Goal: Task Accomplishment & Management: Manage account settings

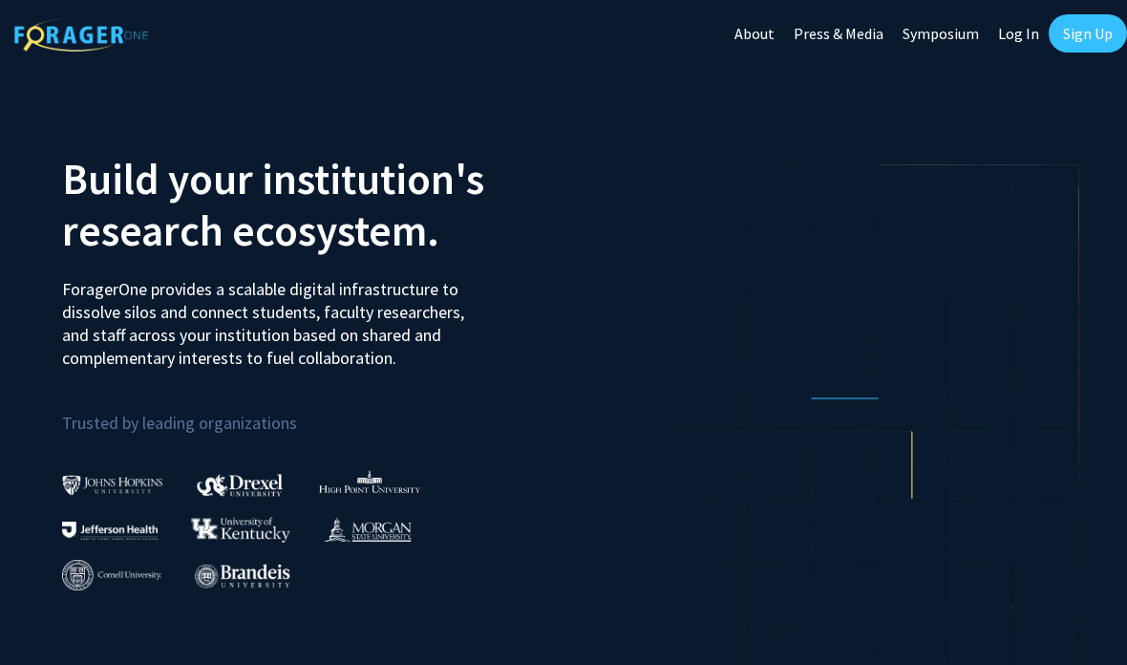
click at [1018, 40] on link "Log In" at bounding box center [1019, 33] width 60 height 67
select select
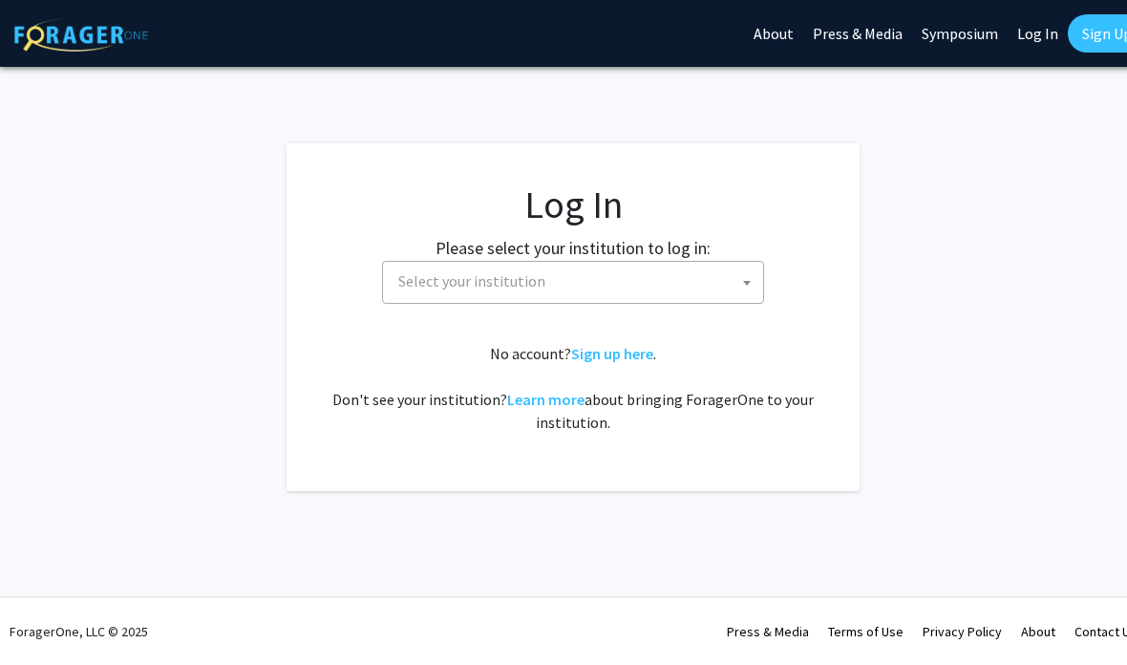
click at [726, 302] on span "Select your institution" at bounding box center [573, 282] width 382 height 43
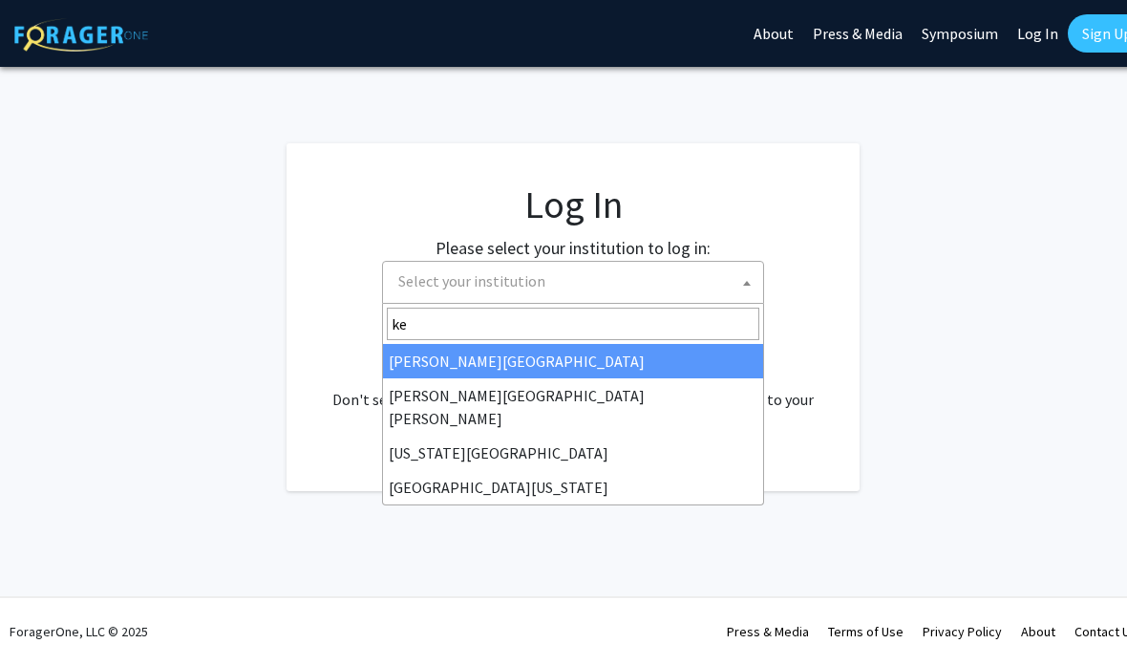
type input "ken"
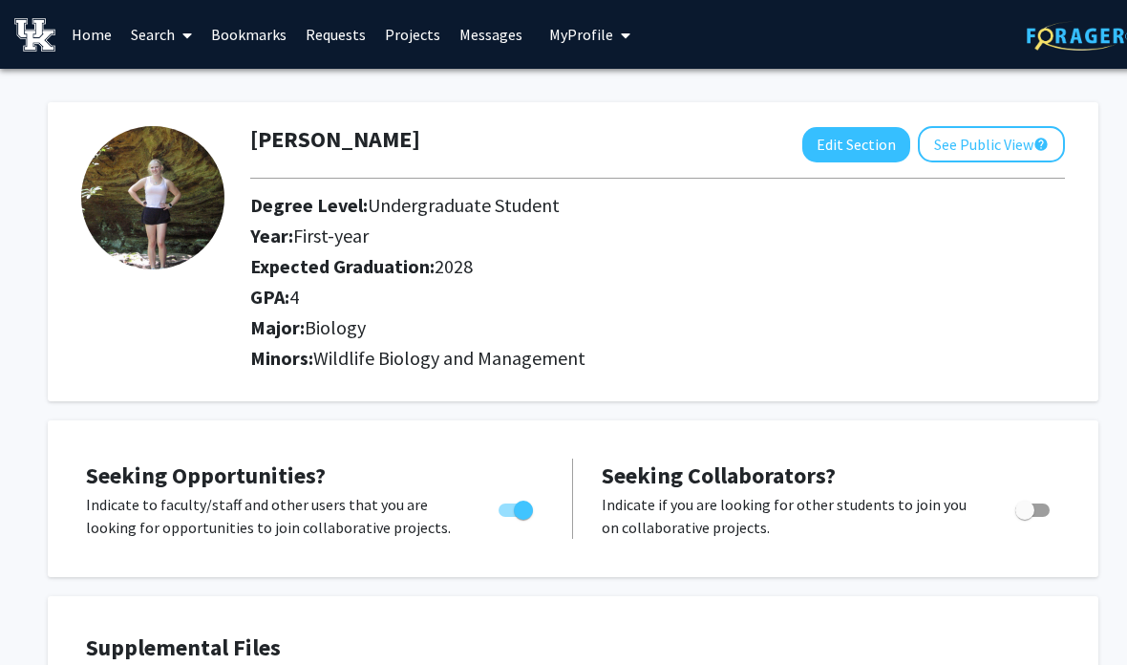
click at [877, 138] on button "Edit Section" at bounding box center [856, 144] width 108 height 35
select select "first-year"
select select "2028"
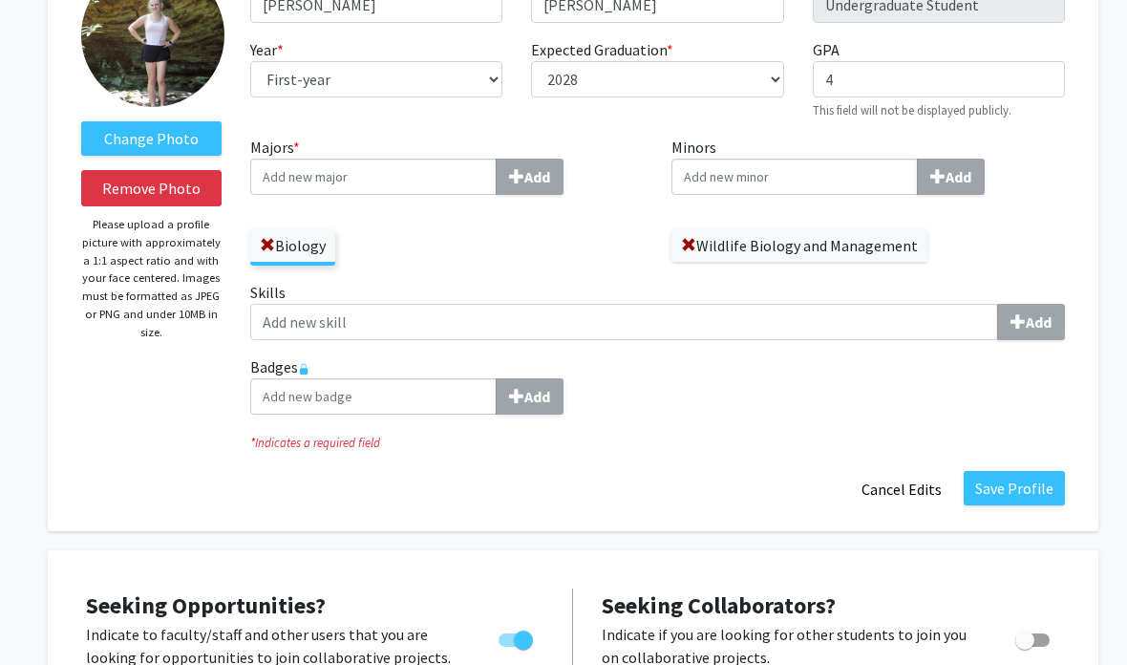
scroll to position [168, 0]
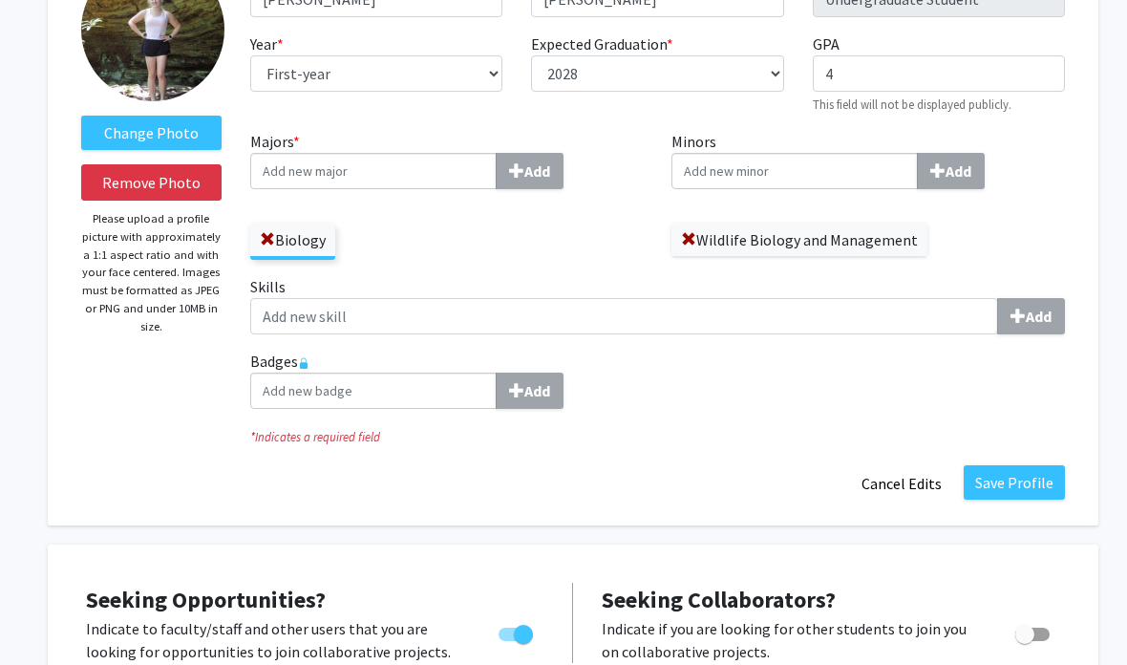
click at [297, 178] on input "Majors * Add" at bounding box center [373, 171] width 246 height 36
type input "ECOLOGY & EVOLUTIONARY BIOLOGY"
click at [537, 166] on b "Add" at bounding box center [537, 171] width 26 height 19
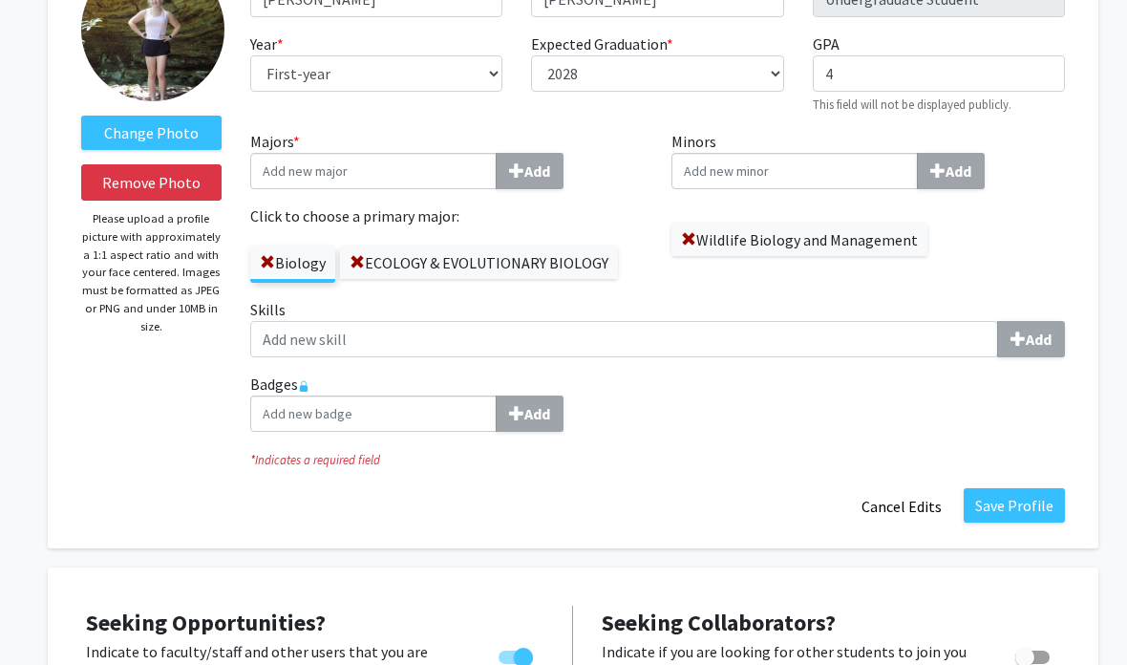
click at [268, 256] on span at bounding box center [267, 263] width 15 height 15
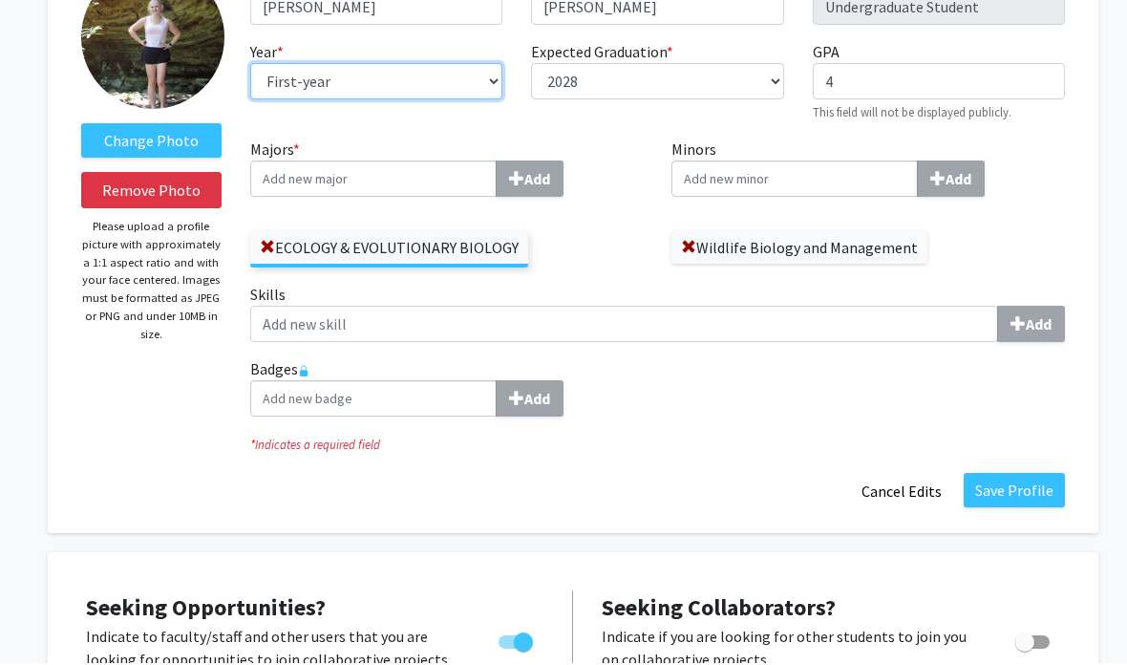
click at [349, 89] on select "--- First-year Sophomore Junior Senior Postbaccalaureate Certificate" at bounding box center [376, 83] width 252 height 36
select select "sophomore"
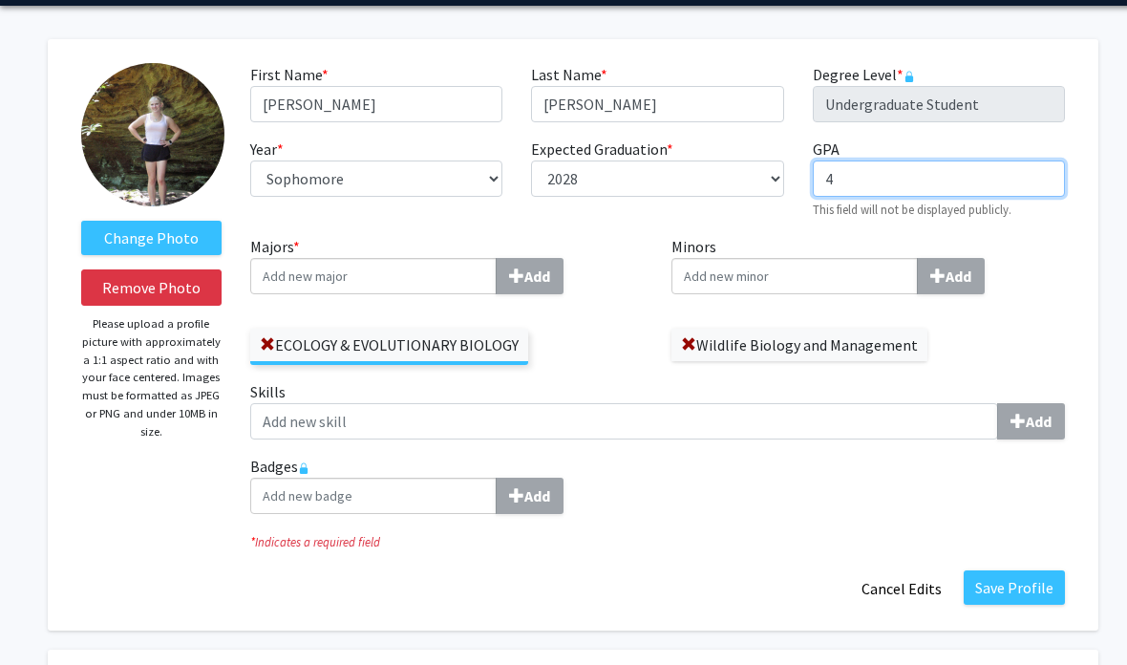
click at [961, 172] on input "4" at bounding box center [939, 178] width 252 height 36
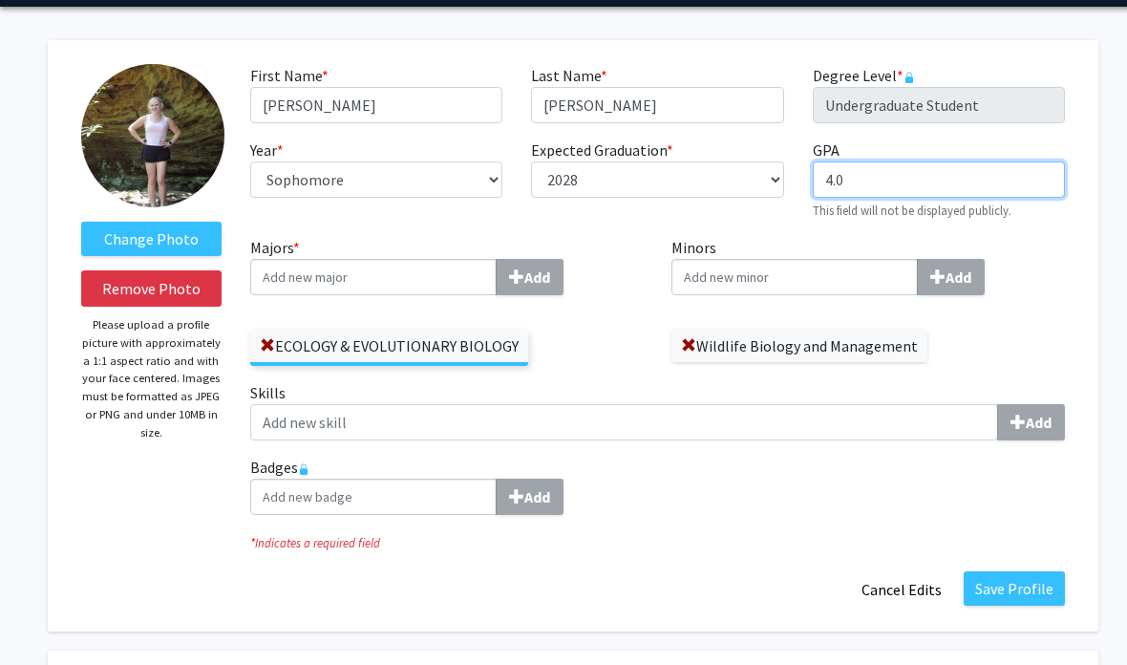
type input "4.0"
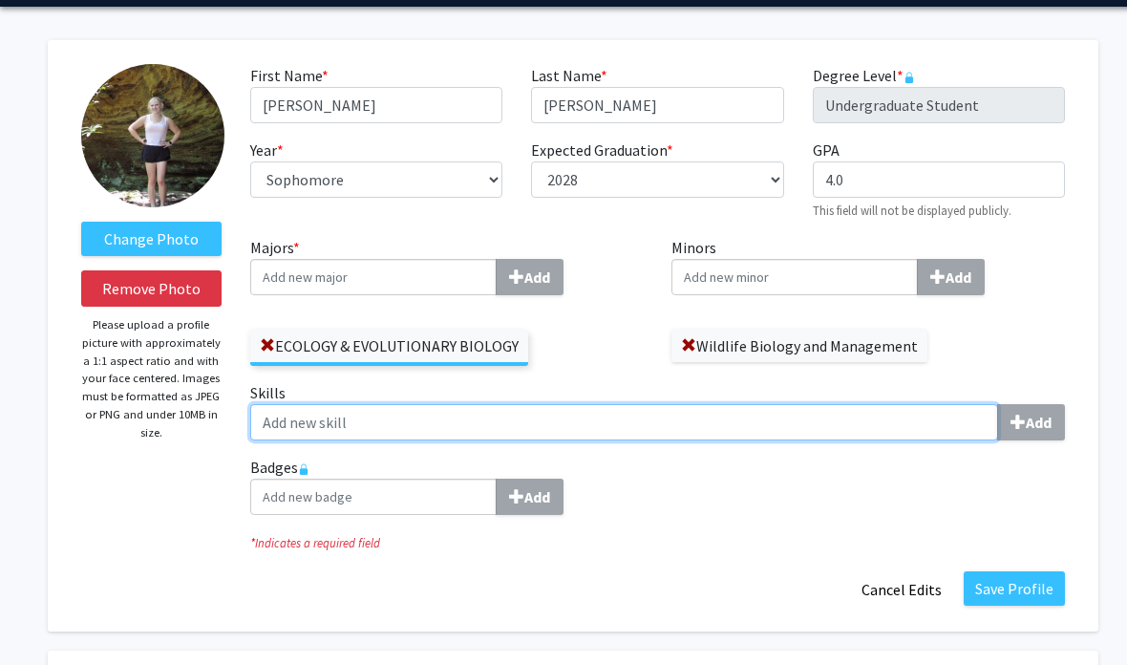
click at [755, 435] on input "Skills Add" at bounding box center [624, 422] width 748 height 36
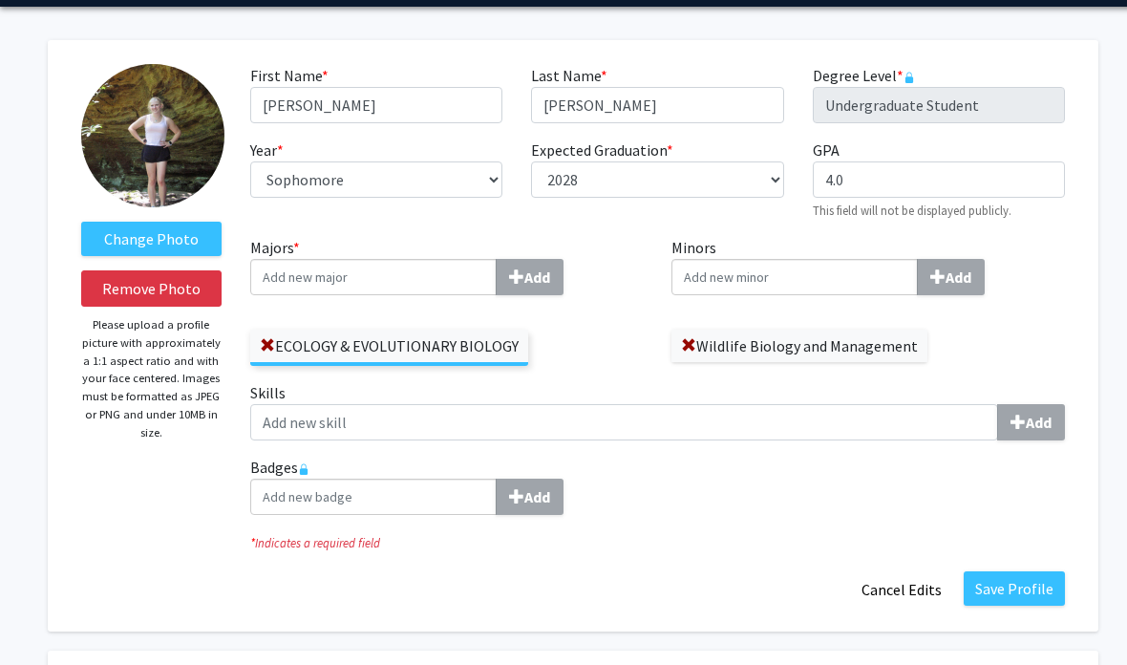
click at [121, 516] on div "Change Photo Remove Photo Please upload a profile picture with approximately a …" at bounding box center [151, 335] width 169 height 543
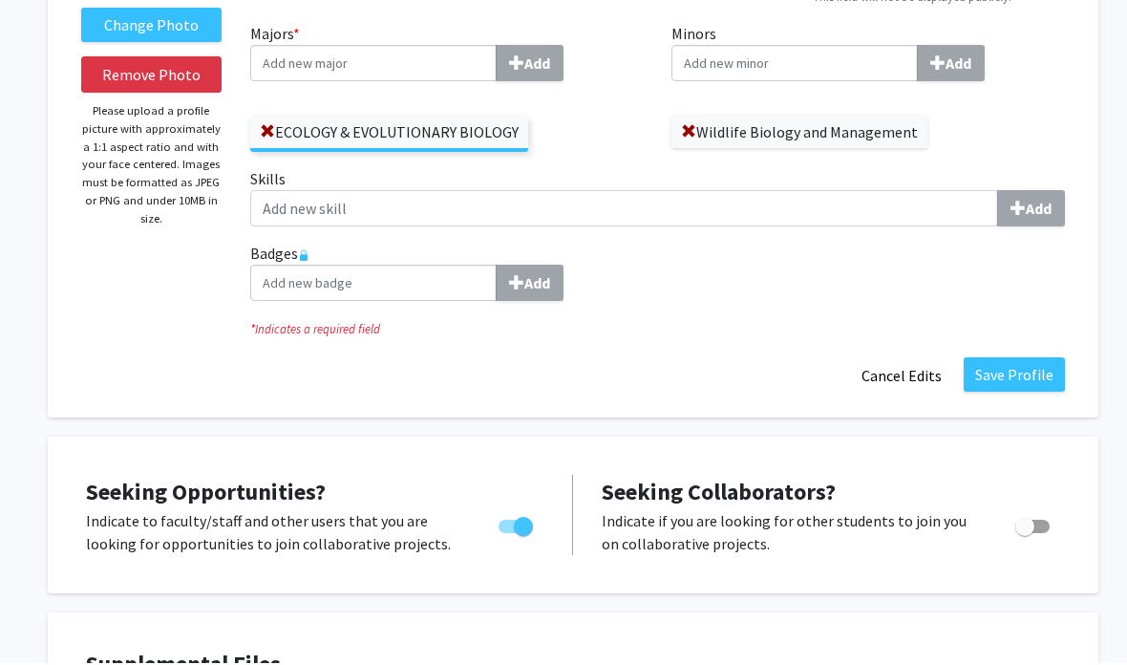
scroll to position [276, 0]
click at [364, 299] on div "Badges Add" at bounding box center [657, 279] width 843 height 74
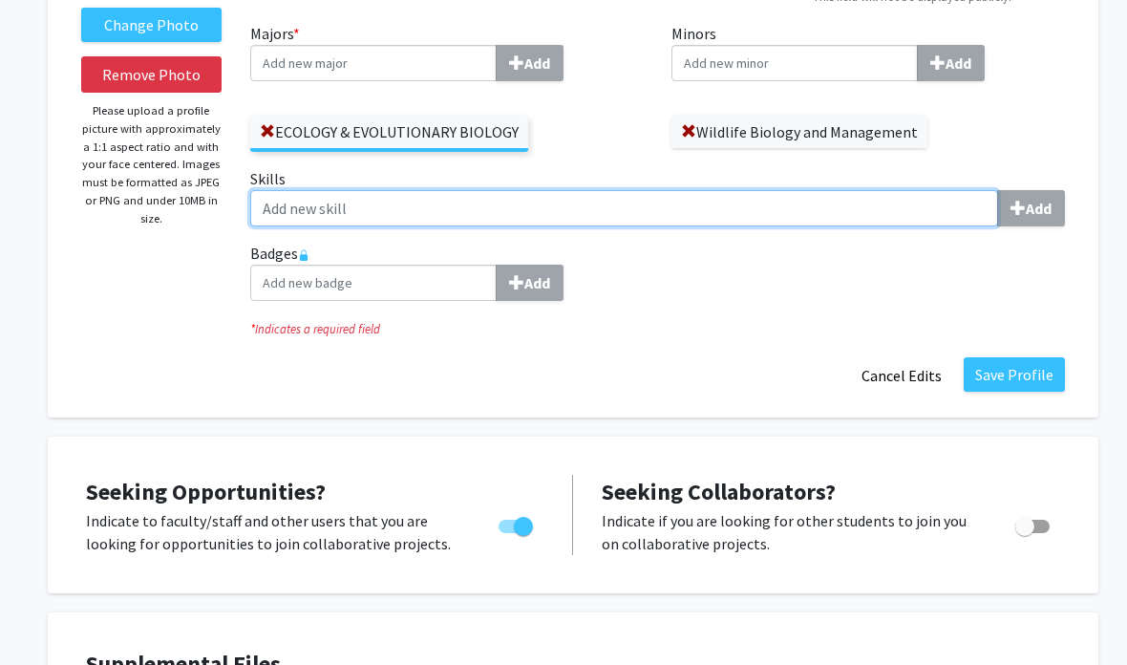
click at [332, 206] on input "Skills Add" at bounding box center [624, 208] width 748 height 36
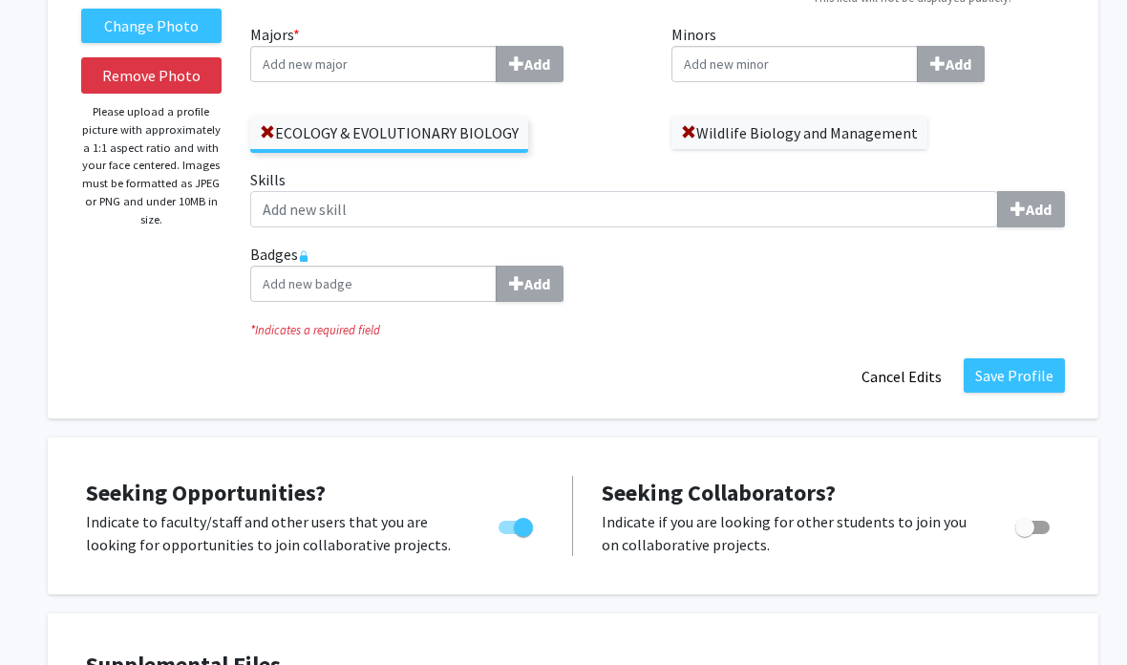
click at [999, 373] on button "Save Profile" at bounding box center [1014, 375] width 101 height 34
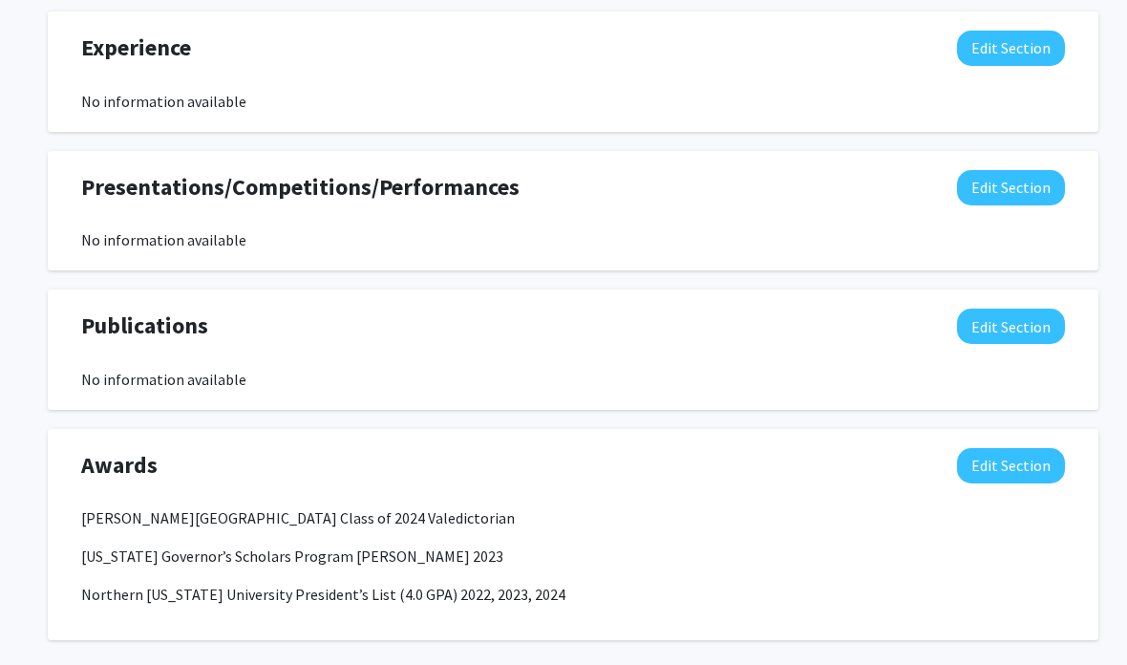
scroll to position [1185, 0]
click at [1004, 468] on button "Edit Section" at bounding box center [1011, 465] width 108 height 35
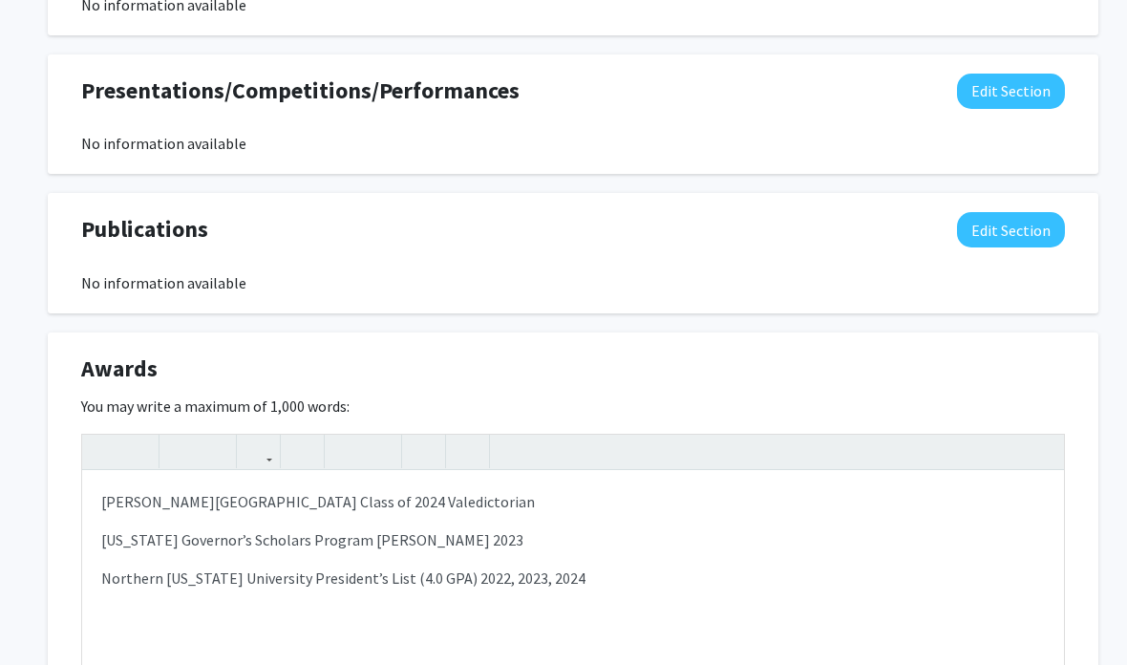
scroll to position [1292, 0]
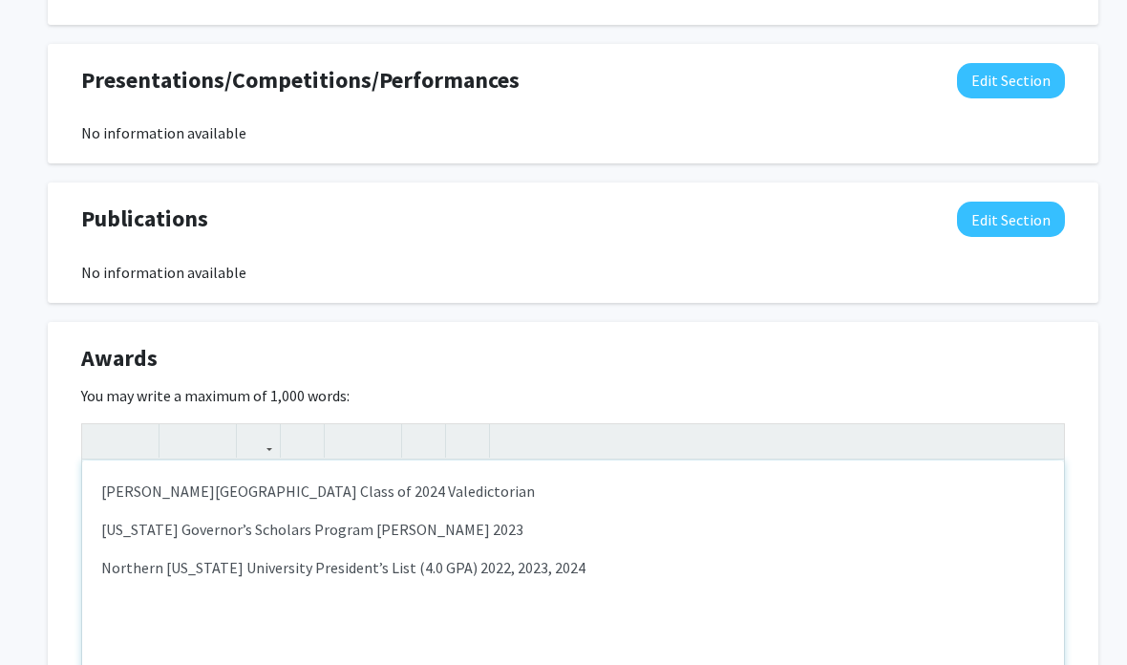
click at [103, 475] on div "[PERSON_NAME][GEOGRAPHIC_DATA] Class of 2024 Valedictorian [US_STATE] Governor’…" at bounding box center [573, 603] width 982 height 287
click at [101, 485] on p "[PERSON_NAME][GEOGRAPHIC_DATA] Class of 2024 Valedictorian" at bounding box center [573, 490] width 944 height 23
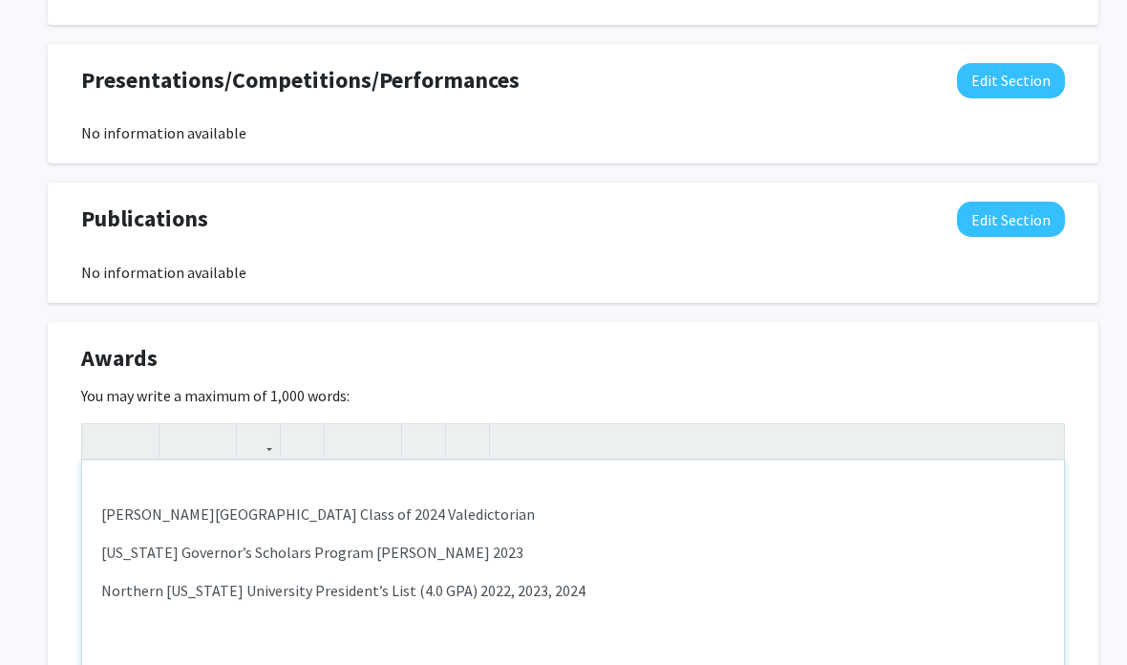
click at [121, 482] on div "[PERSON_NAME][GEOGRAPHIC_DATA] Class of 2024 Valedictorian [US_STATE] Governor’…" at bounding box center [573, 603] width 982 height 287
click at [93, 507] on div "University of [US_STATE] President’s List: Fall 2024, Spring 2025 [PERSON_NAME]…" at bounding box center [573, 603] width 982 height 287
click at [112, 584] on p "Northern [US_STATE] University President’s List (4.0 GPA) 2022, 2023, 2024" at bounding box center [573, 590] width 944 height 23
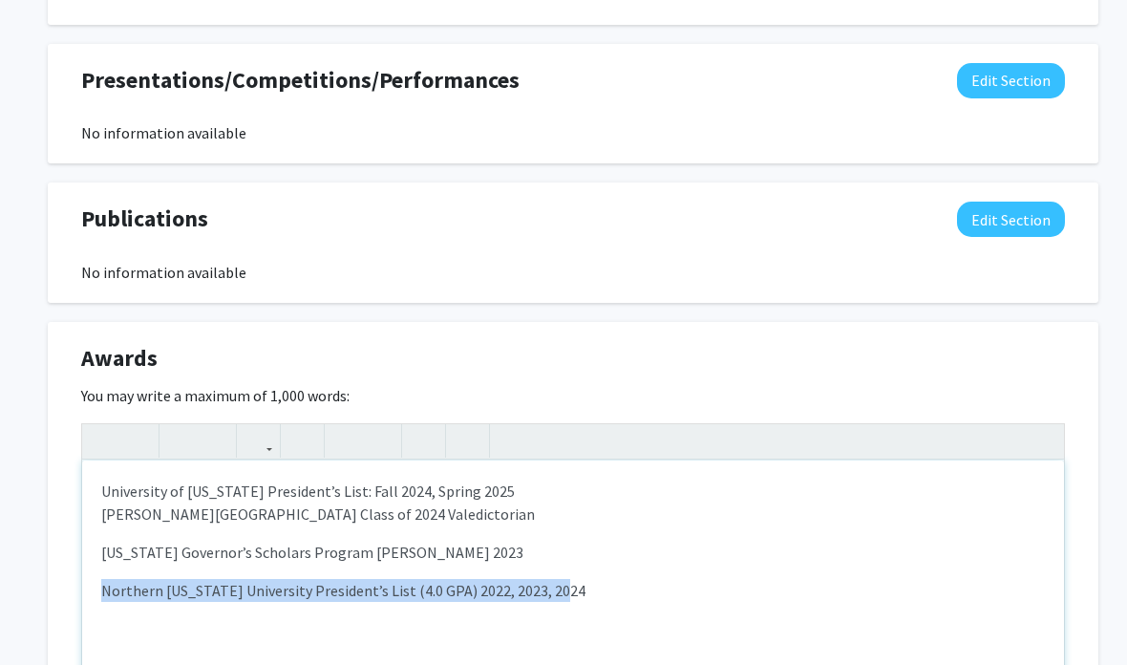
copy p "Northern [US_STATE] University President’s List (4.0 GPA) 2022, 2023, 2024"
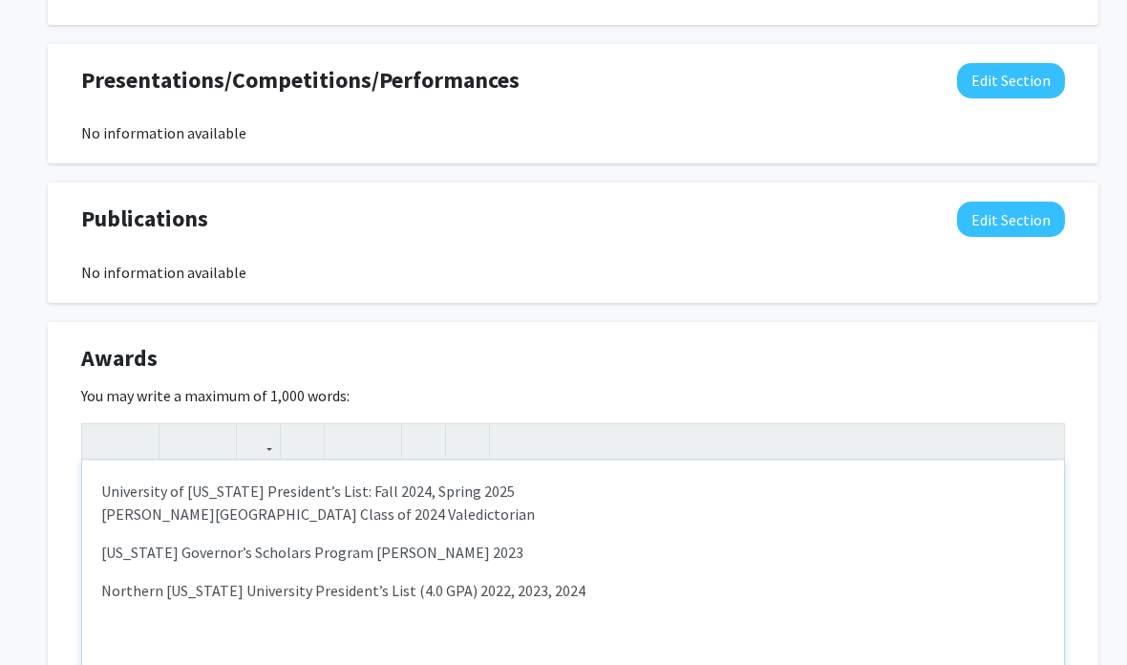
click at [110, 514] on p "[PERSON_NAME][GEOGRAPHIC_DATA] Class of 2024 Valedictorian" at bounding box center [573, 513] width 944 height 23
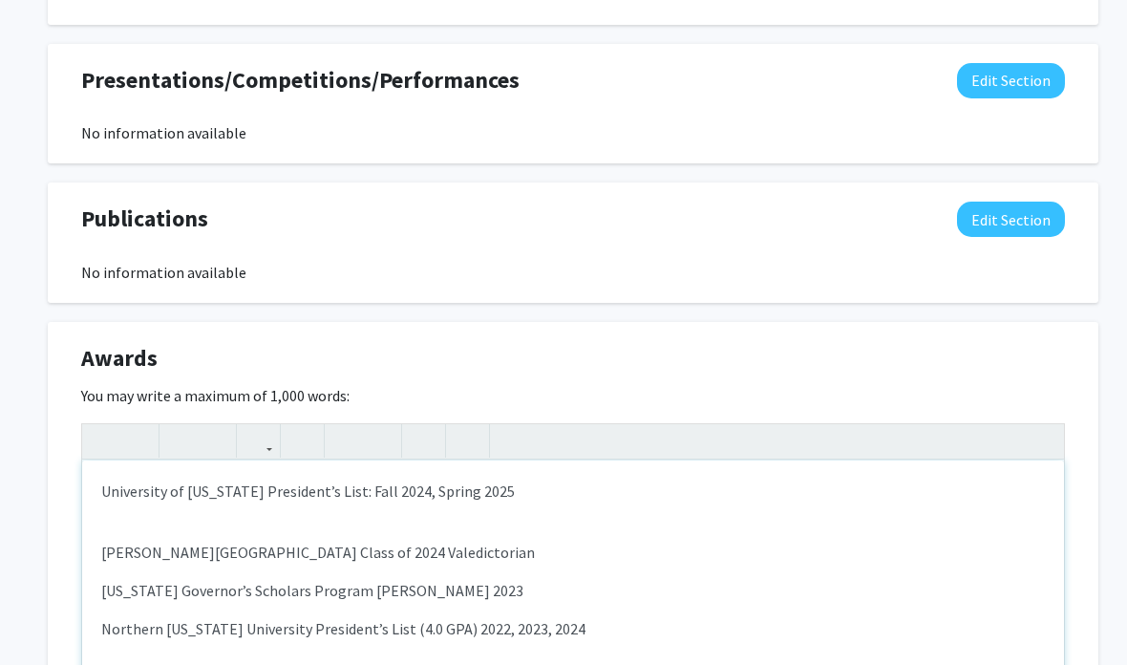
click at [108, 514] on div "University of [US_STATE] President’s List: Fall 2024, Spring 2025 [PERSON_NAME]…" at bounding box center [573, 603] width 982 height 287
click at [103, 504] on div "University of [US_STATE] President’s List: Fall 2024, Spring 2025 [PERSON_NAME]…" at bounding box center [573, 603] width 982 height 287
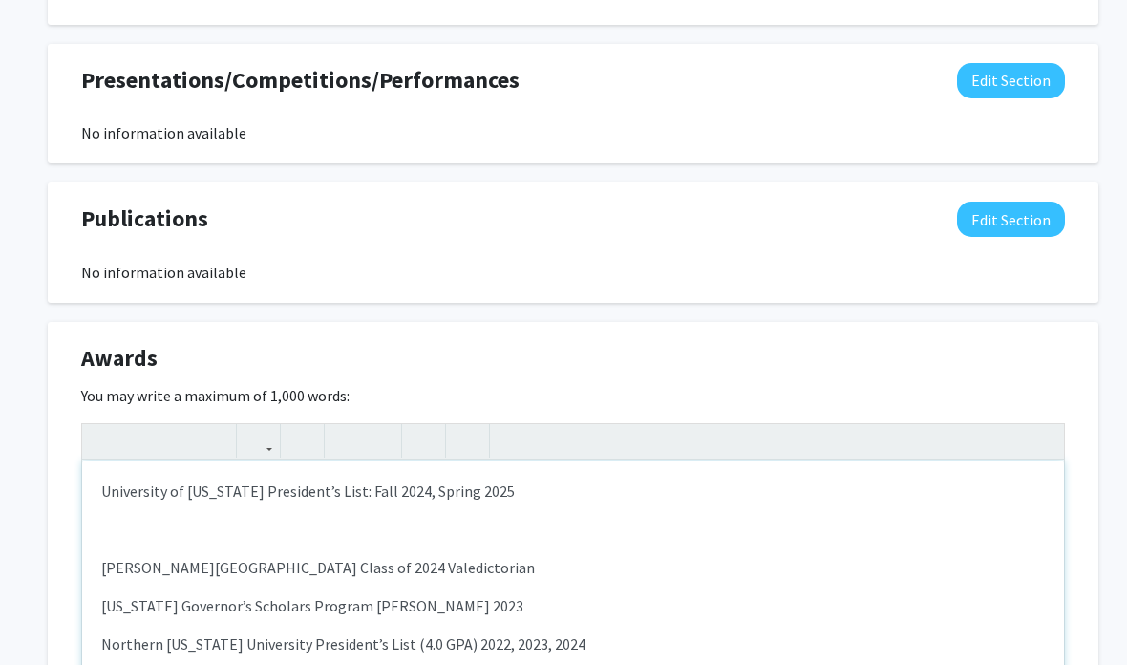
click at [105, 528] on p "Note to users with screen readers: Please deactivate our accessibility plugin f…" at bounding box center [573, 529] width 944 height 23
click at [105, 533] on p "Note to users with screen readers: Please deactivate our accessibility plugin f…" at bounding box center [573, 529] width 944 height 23
click at [116, 526] on p "Note to users with screen readers: Please deactivate our accessibility plugin f…" at bounding box center [573, 529] width 944 height 23
click at [117, 529] on p "Note to users with screen readers: Please deactivate our accessibility plugin f…" at bounding box center [573, 529] width 944 height 23
click at [116, 523] on p "Note to users with screen readers: Please deactivate our accessibility plugin f…" at bounding box center [573, 529] width 944 height 23
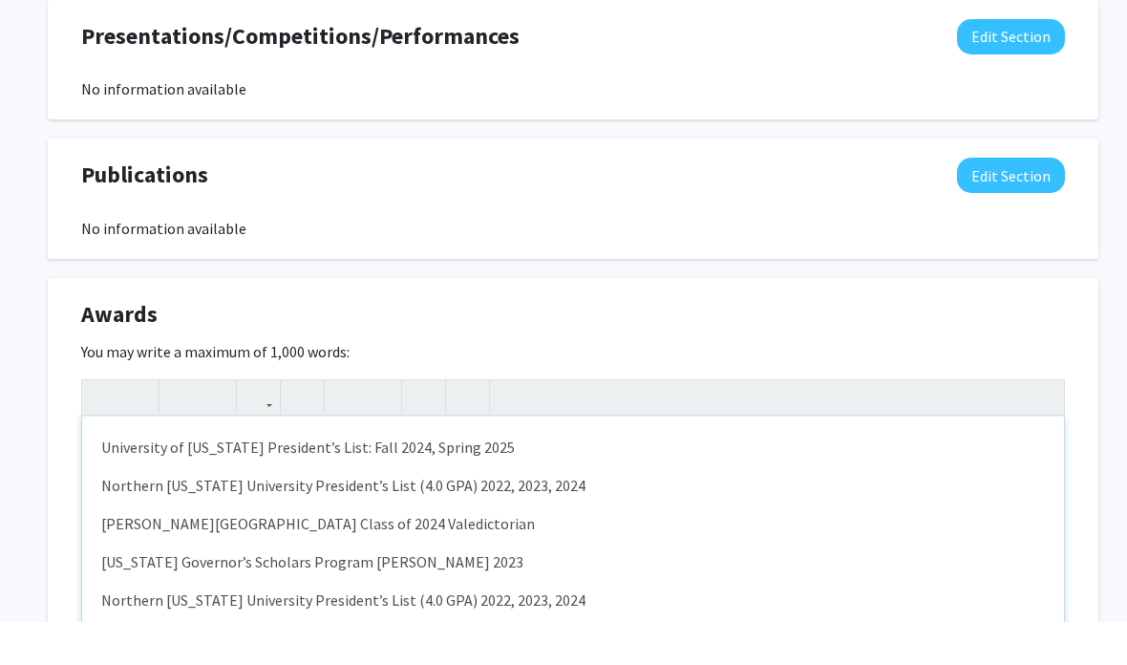
click at [278, 556] on p "[PERSON_NAME][GEOGRAPHIC_DATA] Class of 2024 Valedictorian" at bounding box center [573, 567] width 944 height 23
click at [272, 556] on p "[PERSON_NAME][GEOGRAPHIC_DATA] Class of 2024 Valedictorian" at bounding box center [573, 567] width 944 height 23
click at [419, 556] on p "[PERSON_NAME][GEOGRAPHIC_DATA]: Valedictorian" at bounding box center [573, 567] width 944 height 23
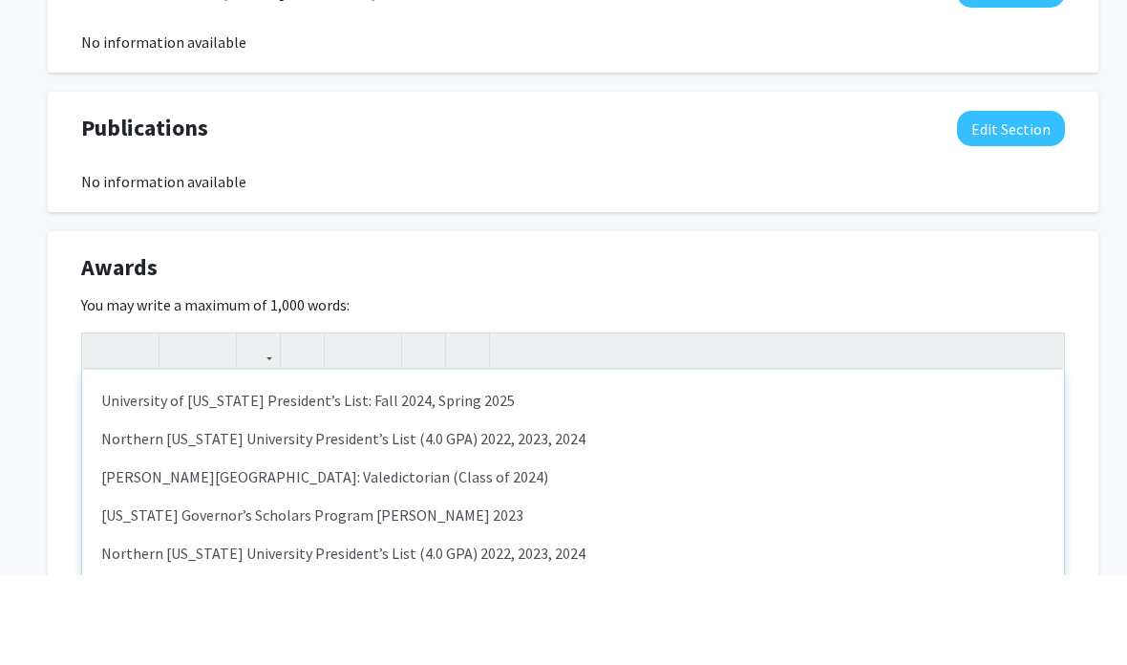
click at [342, 594] on p "[US_STATE] Governor’s Scholars Program [PERSON_NAME] 2023" at bounding box center [573, 605] width 944 height 23
click at [454, 594] on p "[US_STATE] Governor’s Scholars Program [PERSON_NAME] 2023" at bounding box center [573, 605] width 944 height 23
click at [352, 632] on p "Northern [US_STATE] University President’s List (4.0 GPA) 2022, 2023, 2024" at bounding box center [573, 643] width 944 height 23
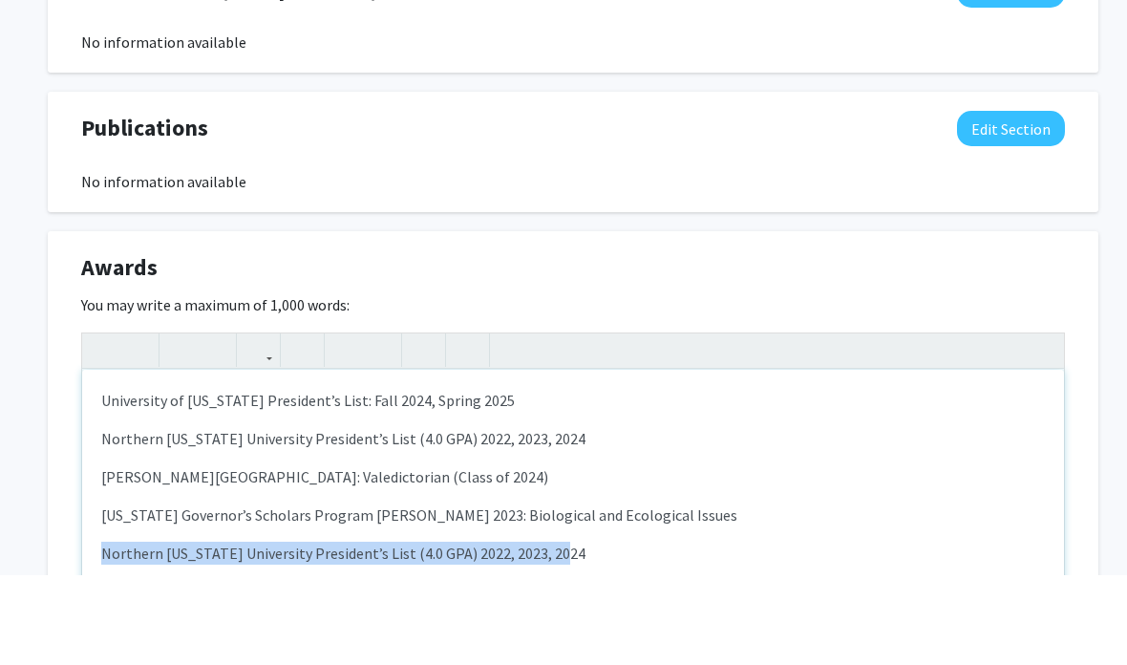
click at [202, 632] on p "Northern [US_STATE] University President’s List (4.0 GPA) 2022, 2023, 2024" at bounding box center [573, 643] width 944 height 23
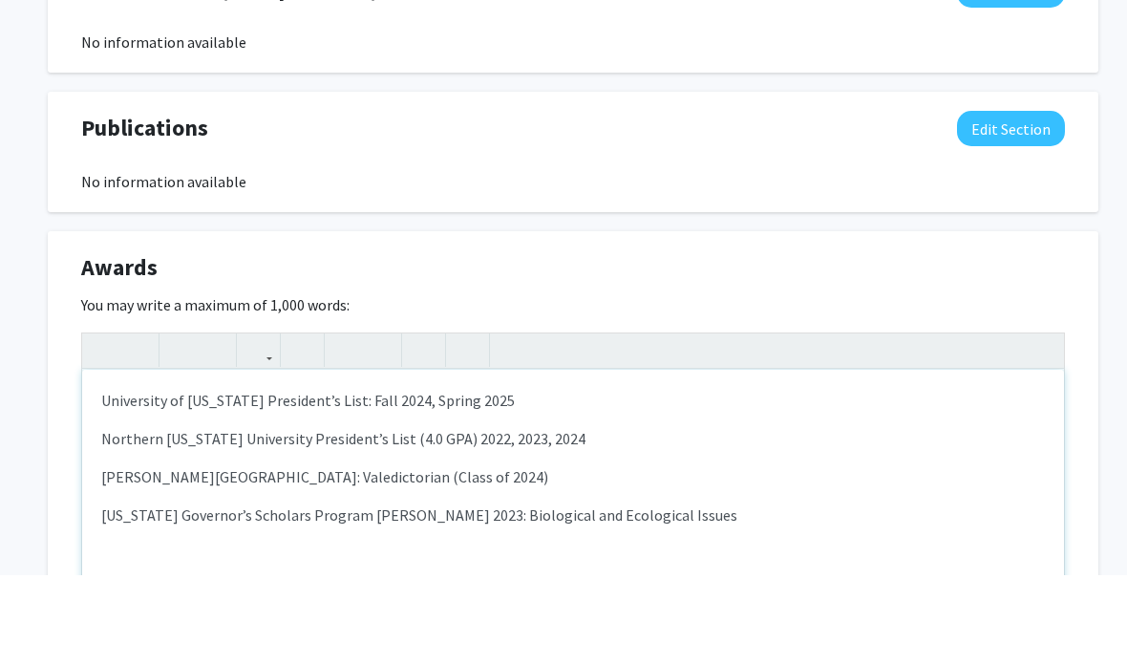
click at [441, 518] on p "Northern [US_STATE] University President’s List (4.0 GPA) 2022, 2023, 2024" at bounding box center [573, 529] width 944 height 23
click at [141, 594] on p "[US_STATE] Governor’s Scholars Program [PERSON_NAME] 2023: Biological and Ecolo…" at bounding box center [573, 605] width 944 height 23
click at [99, 520] on div "University of [US_STATE] President’s List: Fall 2024, Spring 2025 [GEOGRAPHIC_D…" at bounding box center [573, 603] width 982 height 287
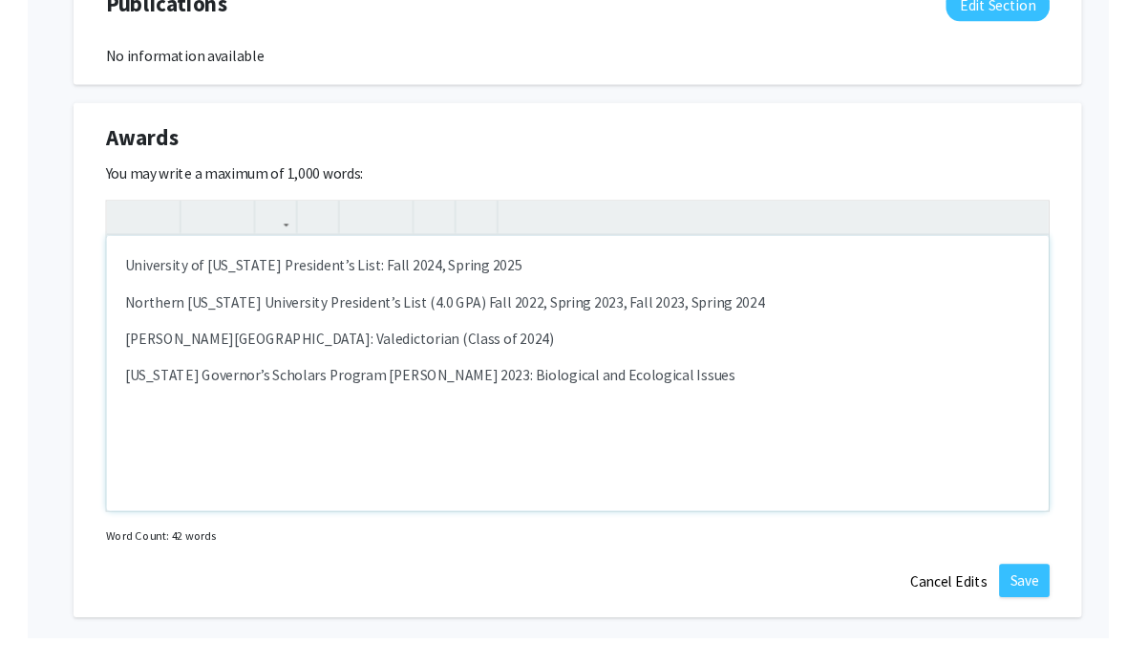
scroll to position [1447, 0]
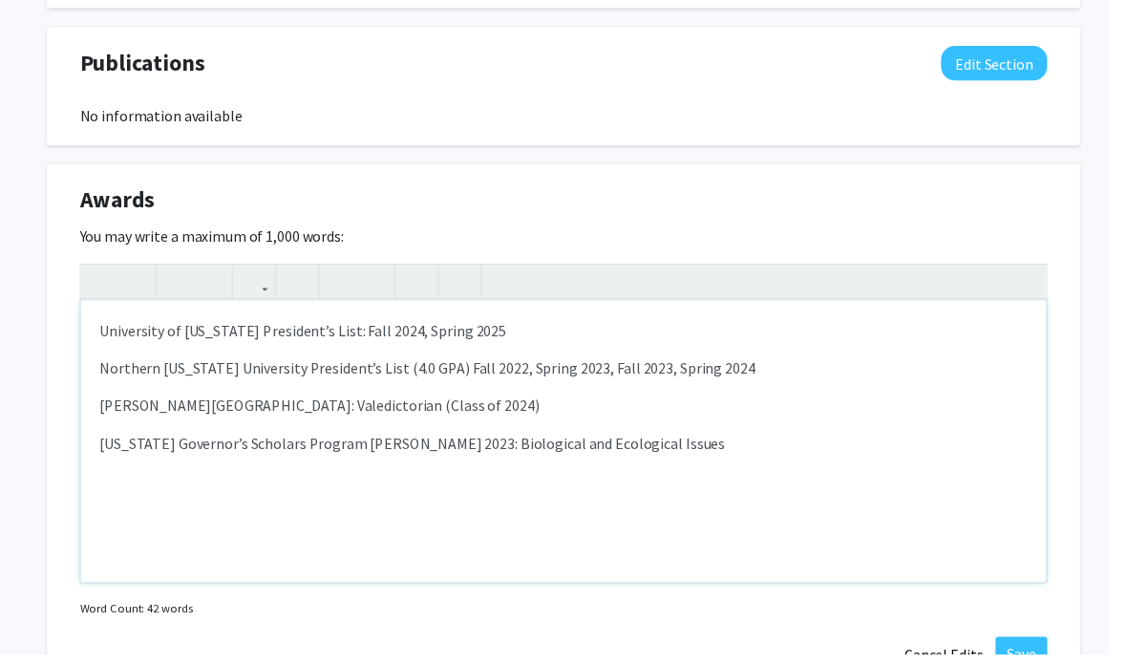
click at [420, 363] on p "Northern [US_STATE] University President’s List (4.0 GPA) Fall 2022, Spring 202…" at bounding box center [573, 374] width 944 height 23
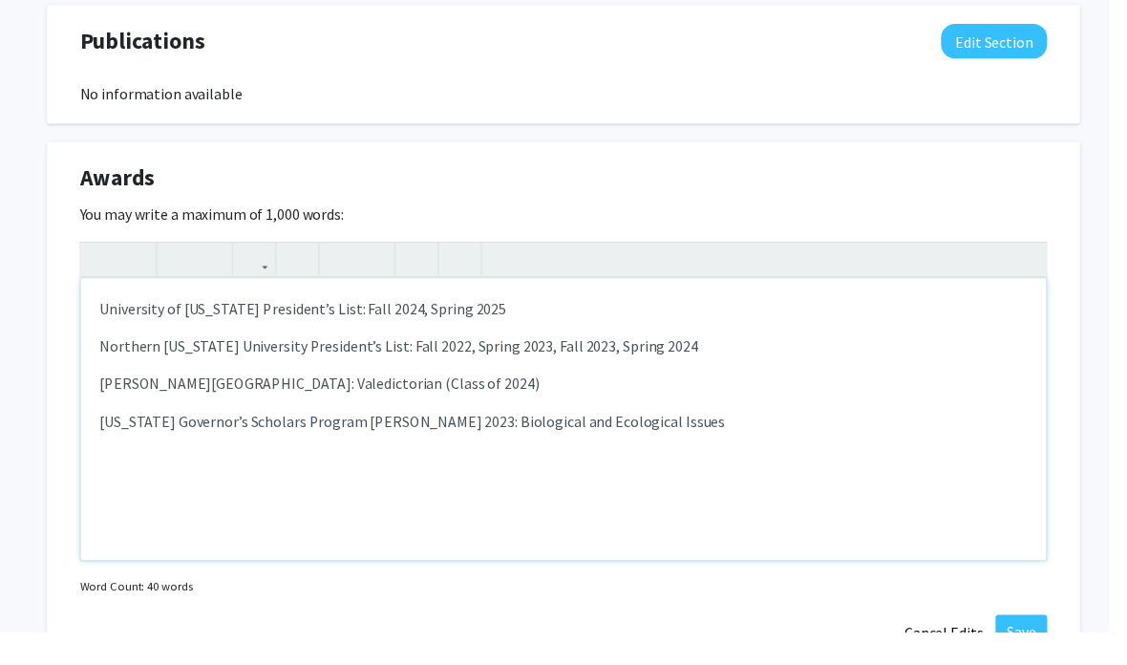
click at [98, 309] on div "University of [US_STATE] President’s List: Fall 2024, Spring 2025 [GEOGRAPHIC_D…" at bounding box center [573, 449] width 982 height 287
click at [330, 269] on button "button" at bounding box center [346, 285] width 33 height 33
click at [104, 363] on p "Northern [US_STATE] University President’s List: Fall 2022, Spring 2023, Fall 2…" at bounding box center [573, 374] width 944 height 23
click at [342, 270] on icon "button" at bounding box center [346, 286] width 16 height 32
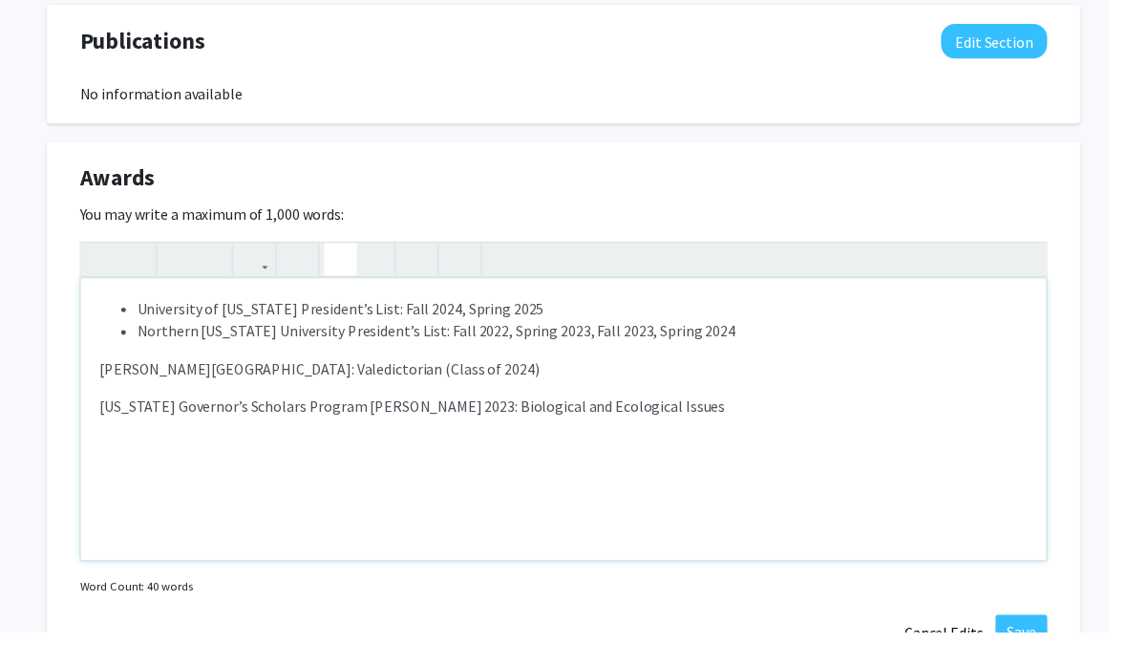
click at [96, 366] on div "University of [US_STATE] President’s List: Fall 2024, Spring 2025 [GEOGRAPHIC_D…" at bounding box center [573, 449] width 982 height 287
click at [339, 270] on icon "button" at bounding box center [346, 286] width 16 height 32
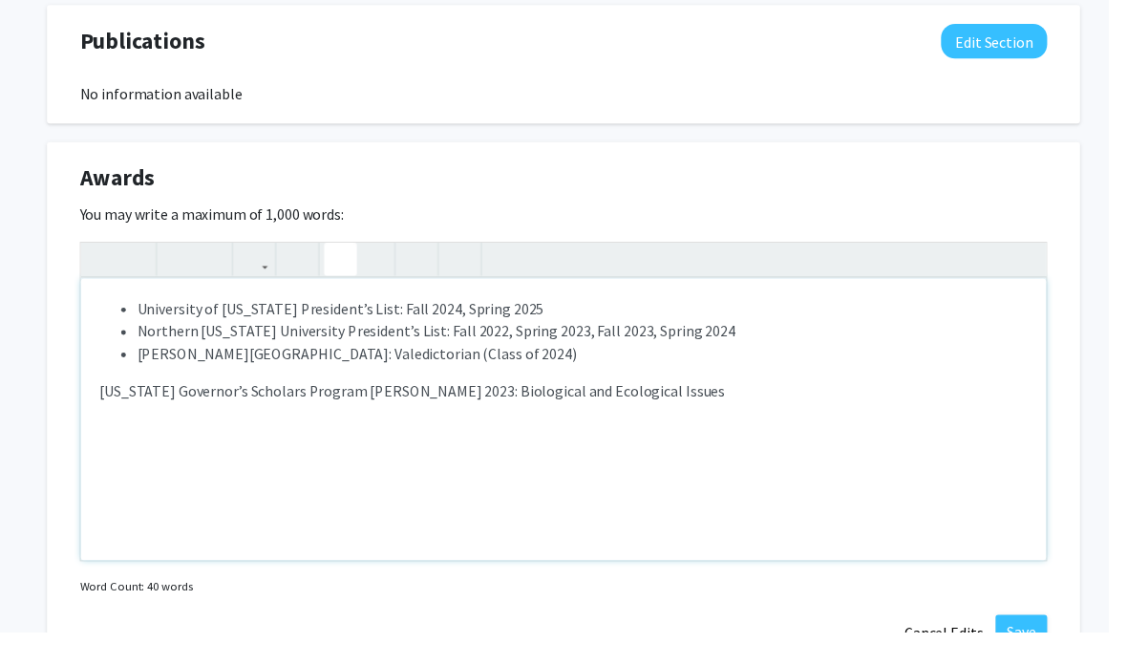
click at [107, 409] on p "[US_STATE] Governor’s Scholars Program [PERSON_NAME] 2023: Biological and Ecolo…" at bounding box center [573, 420] width 944 height 23
click at [345, 270] on icon "button" at bounding box center [346, 286] width 16 height 32
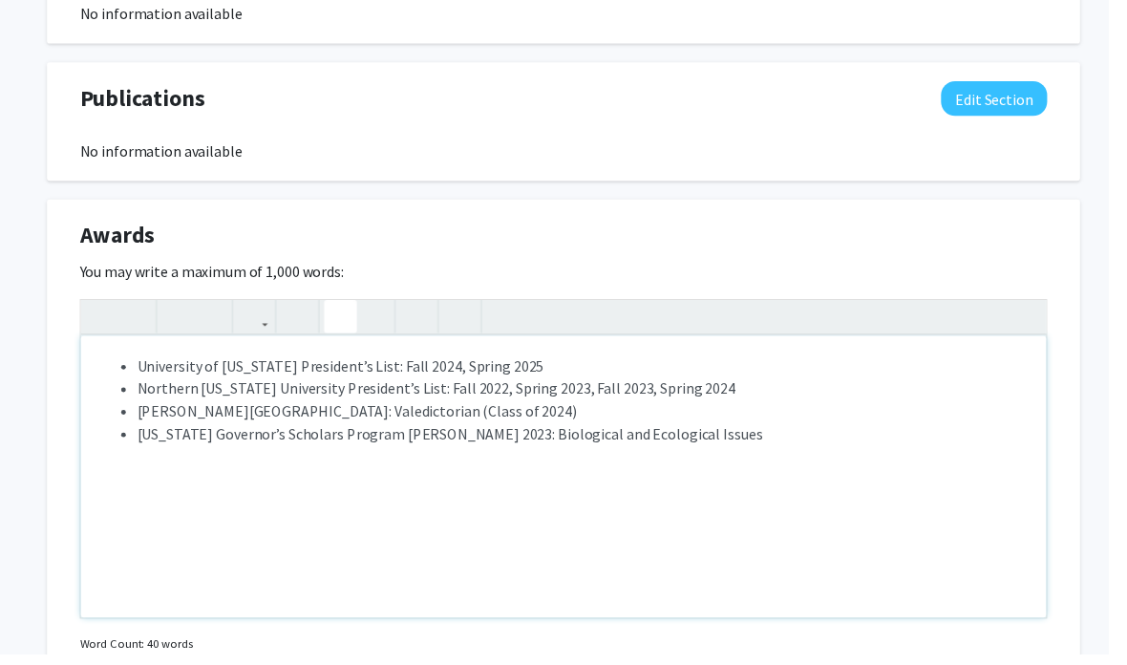
scroll to position [1412, 0]
click at [267, 228] on div "Awards Edit Section" at bounding box center [573, 244] width 1012 height 44
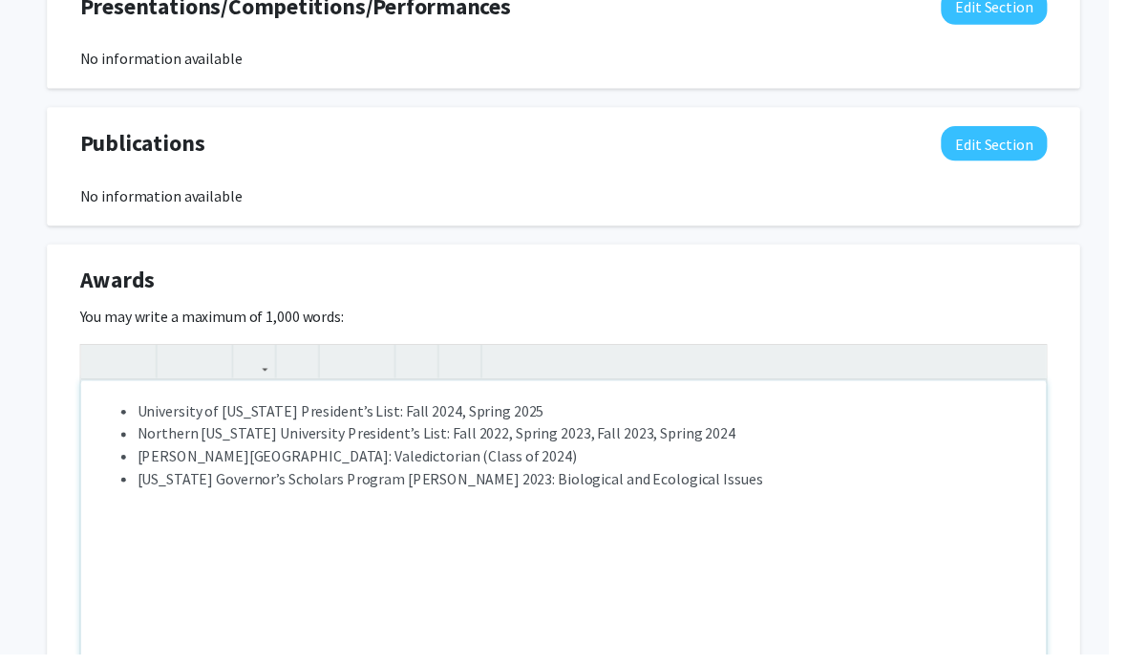
click at [137, 414] on ul "University of [US_STATE] President’s List: Fall 2024, Spring 2025 [GEOGRAPHIC_D…" at bounding box center [573, 452] width 944 height 92
click at [147, 411] on span "University of [US_STATE] President’s List: Fall 2024, Spring 2025" at bounding box center [346, 417] width 414 height 19
click at [88, 363] on button "button" at bounding box center [103, 367] width 33 height 33
click at [145, 437] on span "Northern [US_STATE] University President’s List: Fall 2022, Spring 2023, Fall 2…" at bounding box center [443, 440] width 608 height 19
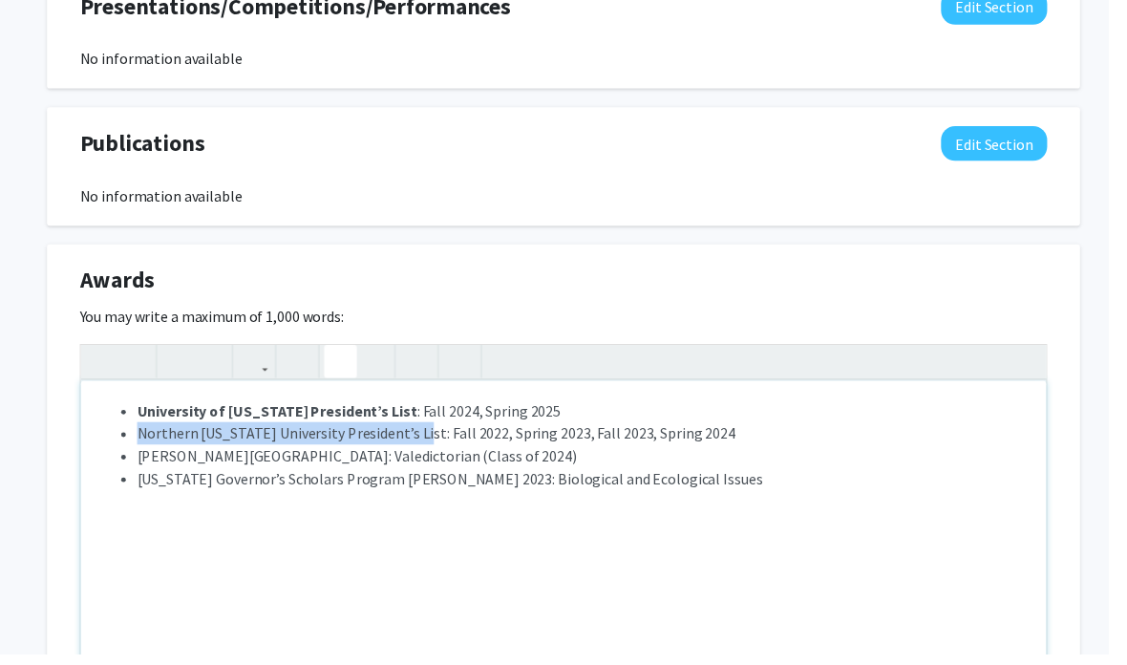
click at [102, 359] on icon "button" at bounding box center [104, 367] width 16 height 32
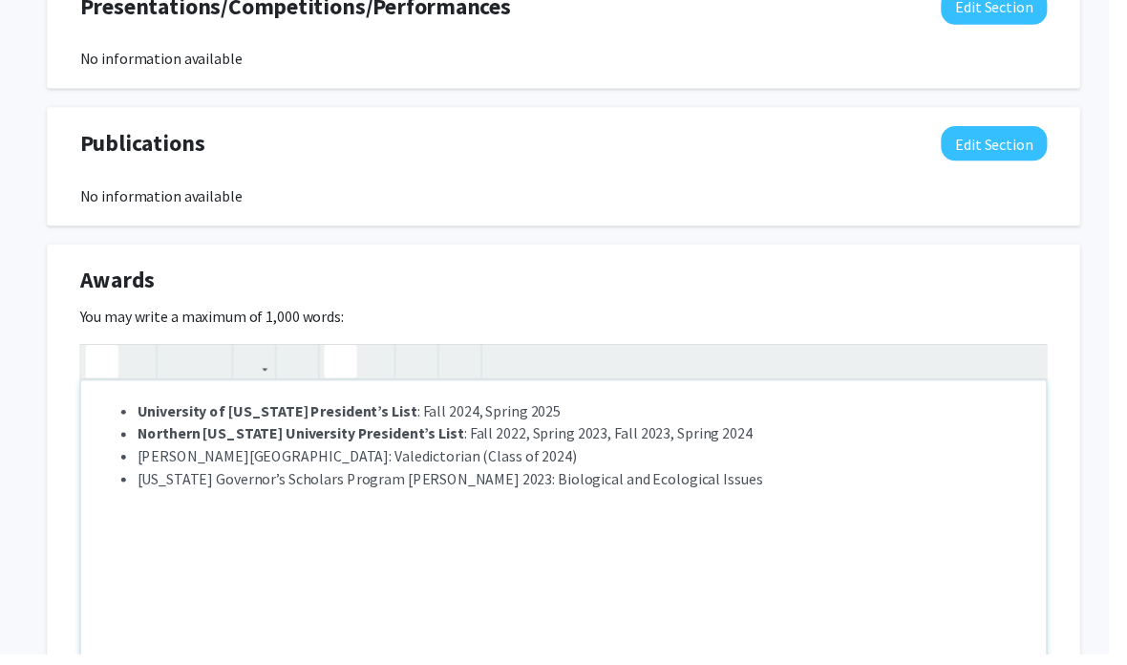
click at [155, 460] on span "[PERSON_NAME][GEOGRAPHIC_DATA]: Valedictorian (Class of 2024)" at bounding box center [362, 463] width 447 height 19
click at [134, 462] on ul "University of [US_STATE] President’s List : Fall 2024, Spring 2025 [GEOGRAPHIC_…" at bounding box center [573, 452] width 944 height 92
click at [96, 351] on use "button" at bounding box center [96, 351] width 0 height 0
click at [148, 485] on span "[US_STATE] Governor’s Scholars Program [PERSON_NAME] 2023: Biological and Ecolo…" at bounding box center [457, 486] width 636 height 19
click at [110, 360] on icon "button" at bounding box center [104, 367] width 16 height 32
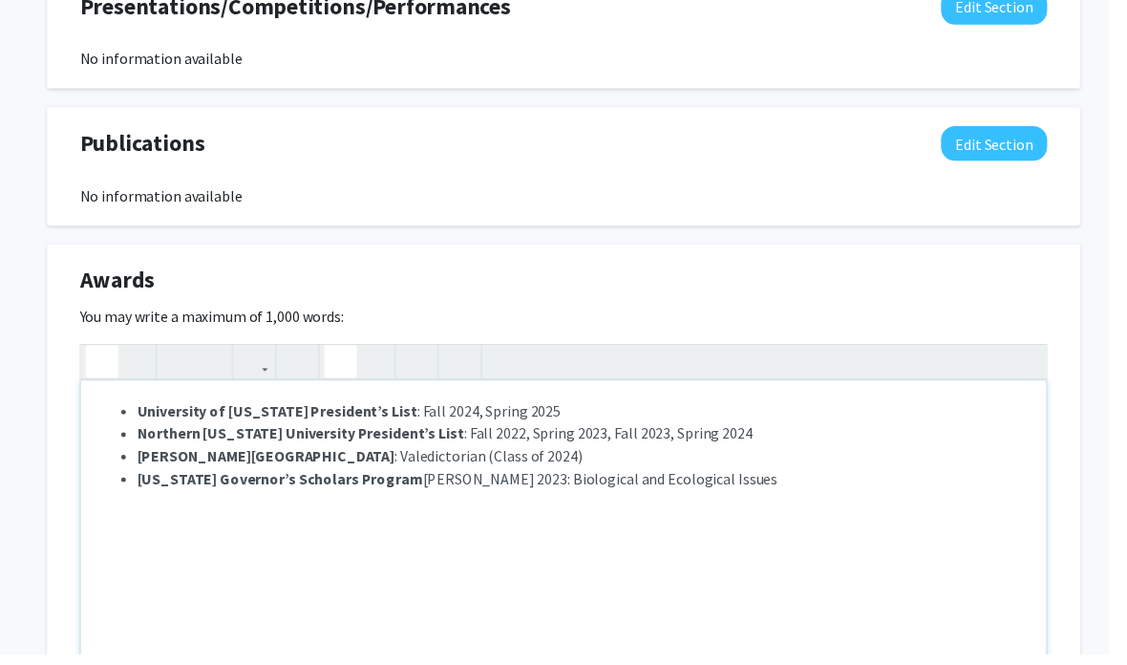
click at [443, 530] on div "University of [US_STATE] President’s List : Fall 2024, Spring 2025 [GEOGRAPHIC_…" at bounding box center [573, 530] width 982 height 287
click at [400, 481] on strong "[US_STATE] Governor’s Scholars Program" at bounding box center [284, 486] width 290 height 19
click at [518, 485] on span "[US_STATE] Governor’s Scholars Program: [PERSON_NAME] 2023: Biological and Ecol…" at bounding box center [466, 486] width 655 height 19
click at [626, 469] on li "[PERSON_NAME][GEOGRAPHIC_DATA] : Valedictorian (Class of 2024)" at bounding box center [591, 463] width 905 height 23
click at [630, 475] on li "[US_STATE] Governor’s Scholars Program: Biological and Ecological Issues" at bounding box center [591, 486] width 905 height 23
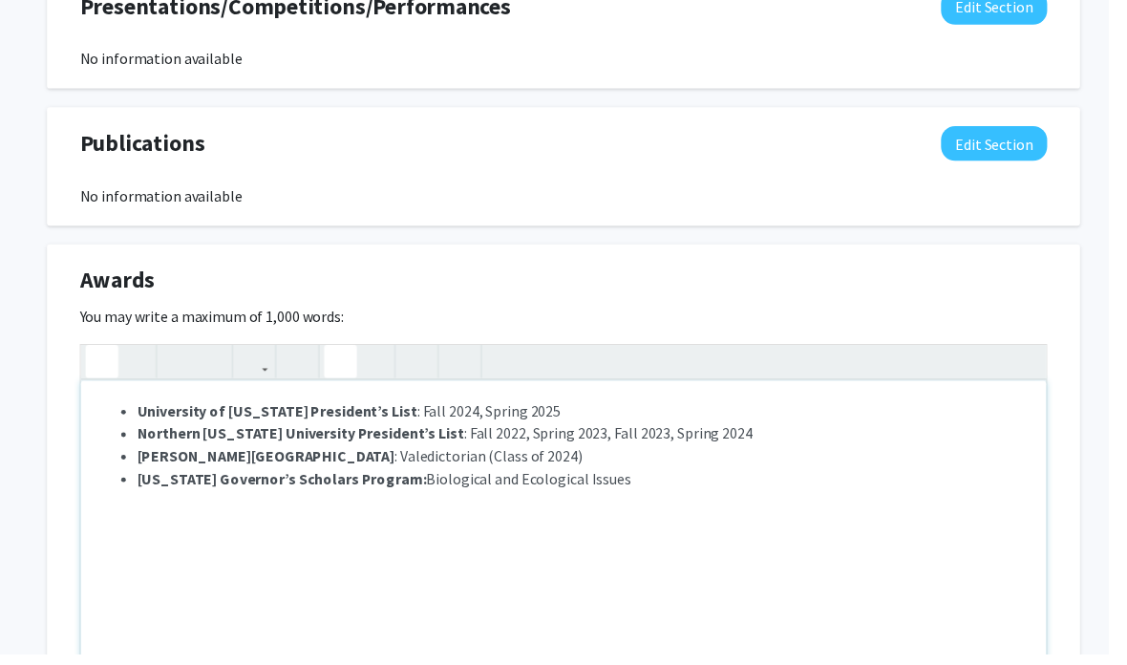
click at [624, 480] on li "[US_STATE] Governor’s Scholars Program: Biological and Ecological Issues" at bounding box center [591, 486] width 905 height 23
click at [706, 489] on span "[US_STATE] Governor’s Scholars Program: Biological and Ecological Issues @ [PER…" at bounding box center [527, 486] width 777 height 19
click at [867, 485] on li "[US_STATE] Governor’s Scholars Program: Biological and Ecological Issues @ [PER…" at bounding box center [591, 486] width 905 height 23
click at [759, 433] on li "Northern [US_STATE] University President’s List : Fall 2022, Spring 2023, Fall …" at bounding box center [591, 440] width 905 height 23
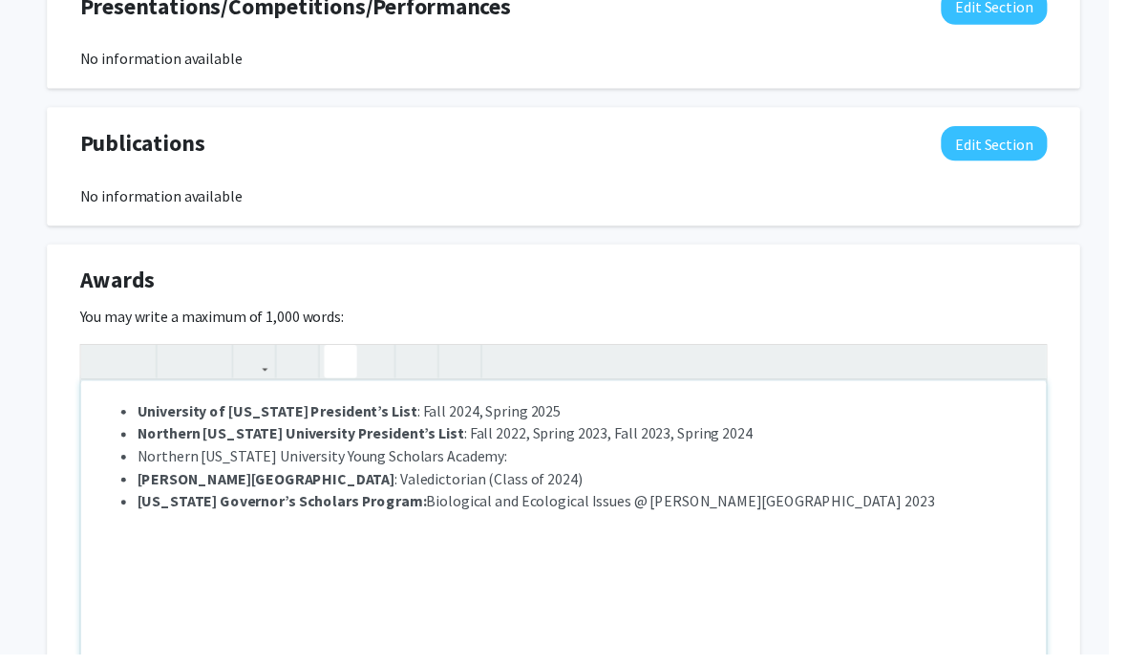
click at [467, 436] on span "Northern [US_STATE] University President’s List : Fall 2022, Spring 2023, Fall …" at bounding box center [452, 440] width 626 height 19
copy span "Fall 2022, Spring 2023, Fall 2023, Spring 2024"
click at [520, 459] on li "Northern [US_STATE] University Young Scholars Academy:" at bounding box center [591, 463] width 905 height 23
click at [511, 460] on li "Northern [US_STATE] University Young Scholars Academy:" at bounding box center [591, 463] width 905 height 23
click at [521, 457] on li "Northern [US_STATE] University Young Scholars Academy:" at bounding box center [591, 463] width 905 height 23
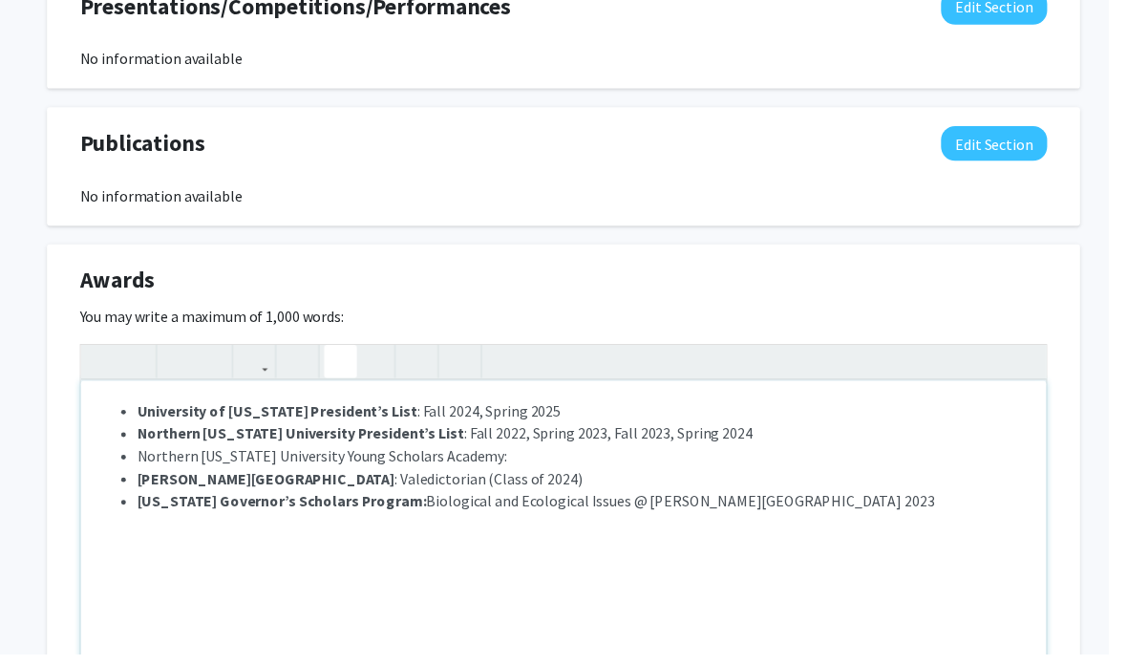
click at [511, 465] on li "Northern [US_STATE] University Young Scholars Academy:" at bounding box center [591, 463] width 905 height 23
click at [139, 459] on span "Northern [US_STATE] University Young Scholars Academy: Fall 2022, Spring 2023, …" at bounding box center [472, 463] width 667 height 19
click at [463, 493] on span "[PERSON_NAME][GEOGRAPHIC_DATA] : Valedictorian (Class of 2024)" at bounding box center [365, 486] width 453 height 19
click at [130, 456] on ul "University of [US_STATE] President’s List : Fall 2024, Spring 2025 [GEOGRAPHIC_…" at bounding box center [573, 463] width 944 height 115
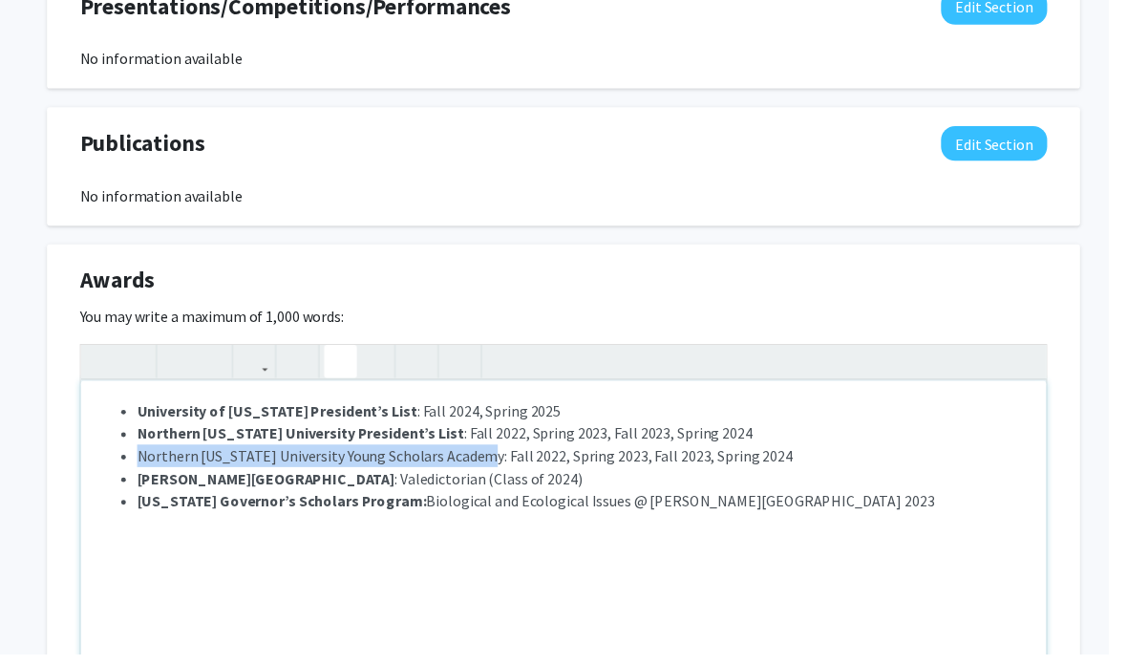
click at [96, 366] on icon "button" at bounding box center [104, 367] width 16 height 32
type textarea "<l><ip><do><sita conse="adip-elit: 4sed; -doeius-tem-incididun-utlab: etdolorem…"
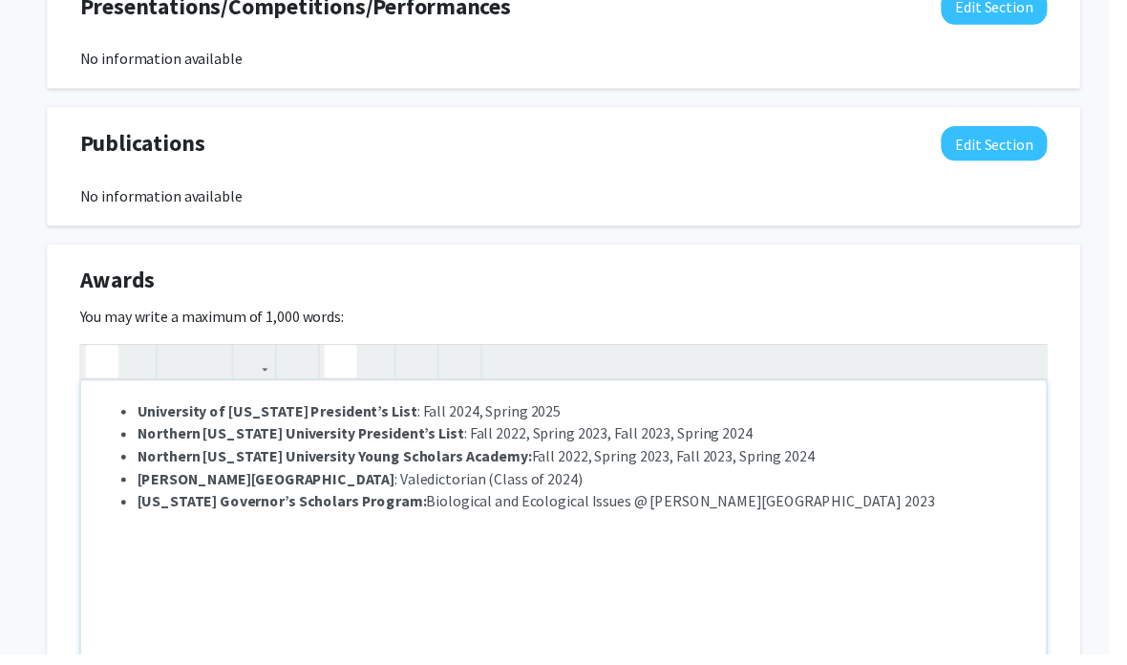
click at [83, 429] on div "University of [US_STATE] President’s List : Fall 2024, Spring 2025 [GEOGRAPHIC_…" at bounding box center [573, 530] width 982 height 287
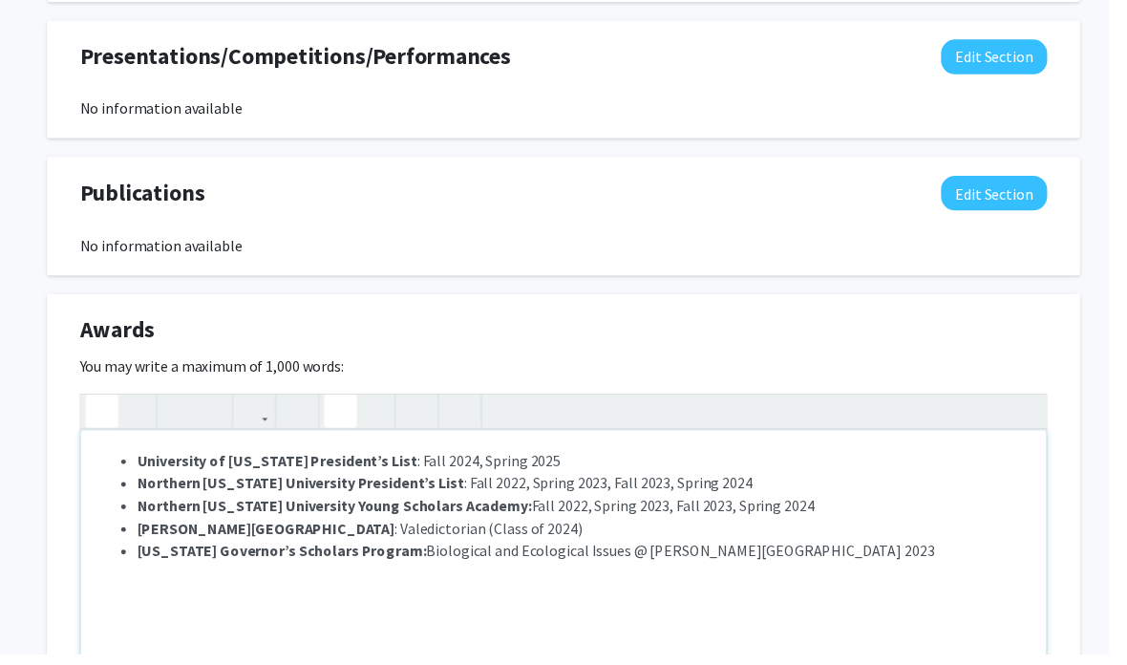
scroll to position [1314, 0]
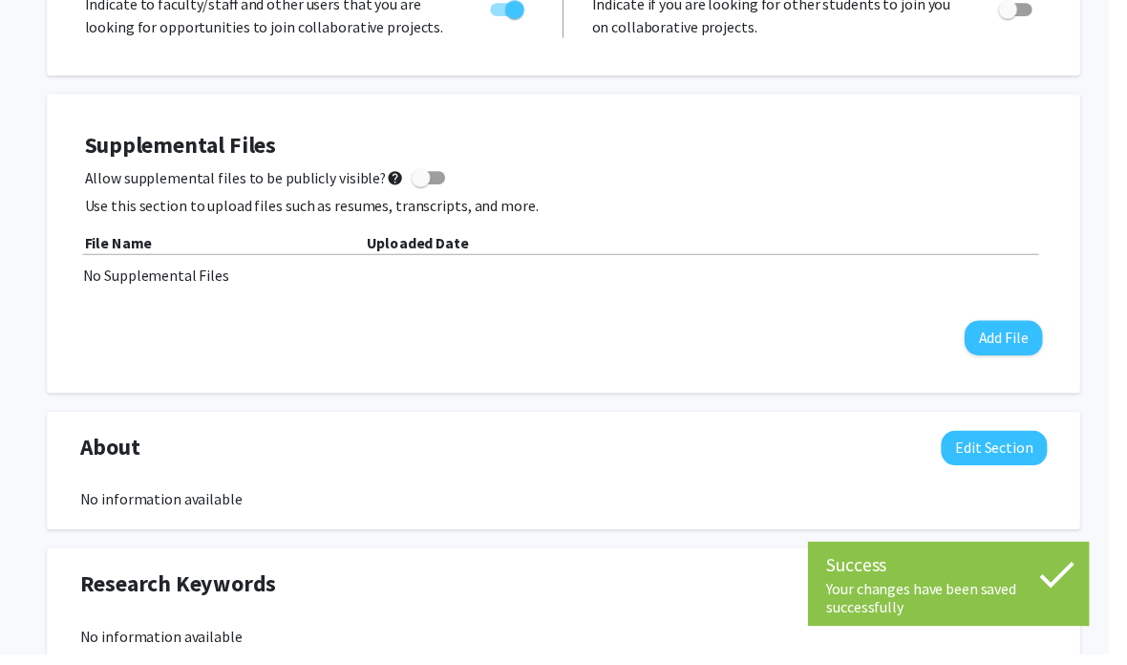
scroll to position [454, 0]
